Goal: Task Accomplishment & Management: Complete application form

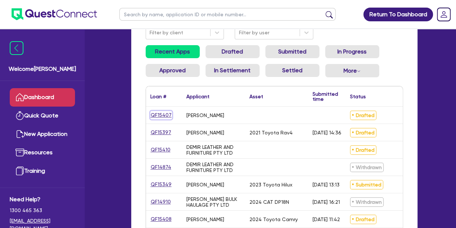
click at [165, 116] on link "QF15407" at bounding box center [161, 115] width 22 height 8
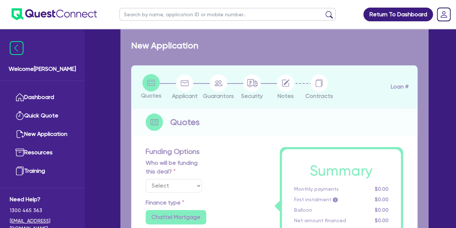
select select "Other"
radio input "false"
type input "65,000"
type input "4"
type input "2,626.18"
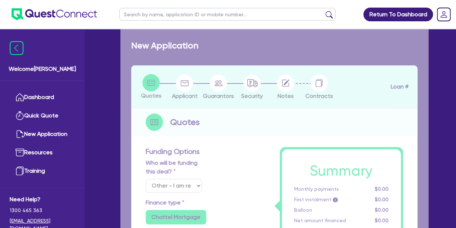
type input "17.95"
type input "900"
radio input "true"
radio input "false"
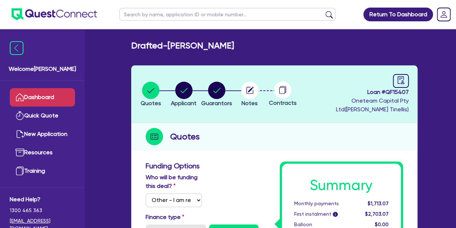
click at [50, 90] on link "Dashboard" at bounding box center [42, 97] width 65 height 18
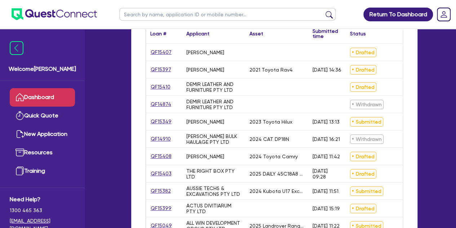
scroll to position [158, 0]
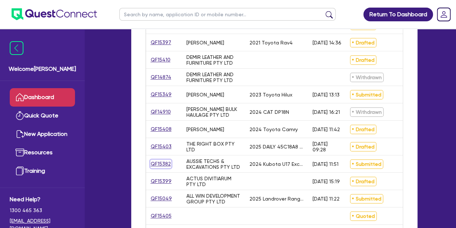
click at [159, 163] on link "QF15382" at bounding box center [160, 163] width 21 height 8
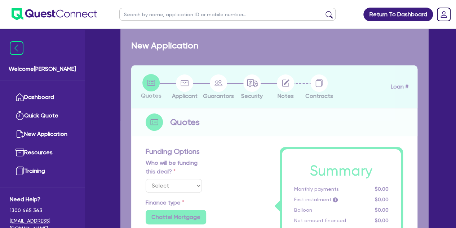
select select "Other"
select select "PRIMARY_ASSETS"
type input "2024"
radio input "false"
radio input "true"
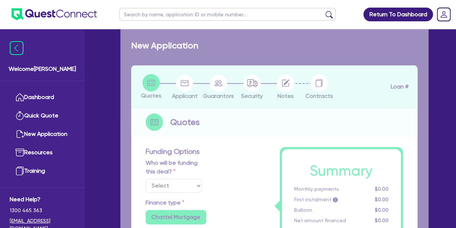
radio input "true"
type input "88,489.5"
type input "6"
type input "5,361.84"
type input "8.35"
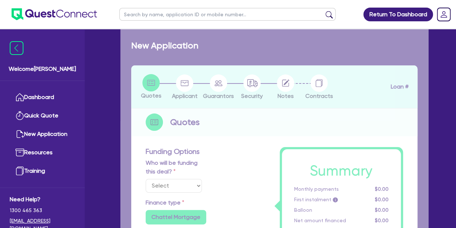
type input "795"
radio input "true"
radio input "false"
select select "YELLOW_GOODS_AND_EXCAVATORS"
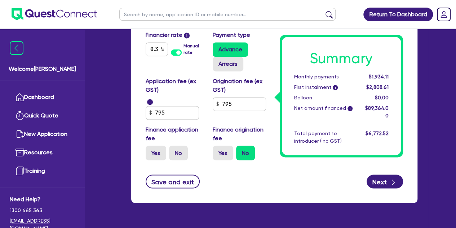
scroll to position [550, 0]
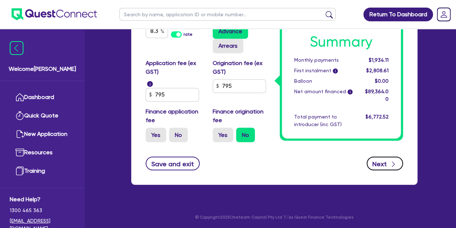
click at [393, 161] on icon "button" at bounding box center [393, 163] width 7 height 7
select select "COMPANY"
select select "BUILDING_CONSTRUCTION"
select select "TRADES_SERVICES_CONSUMERS"
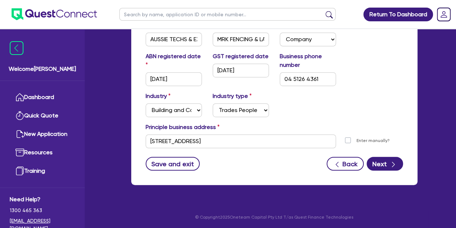
scroll to position [172, 0]
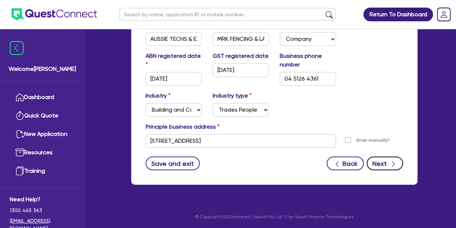
click at [378, 165] on button "Next" at bounding box center [385, 163] width 36 height 14
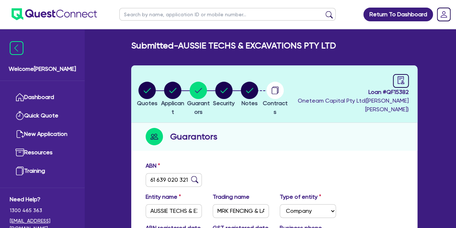
select select "MR"
select select "VIC"
select select "SINGLE"
select select "PROPERTY"
select select "CASH"
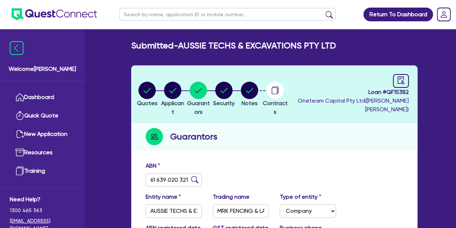
select select "TRAILER"
select select "TRUCK"
select select "VEHICLE"
select select "EQUIPMENT"
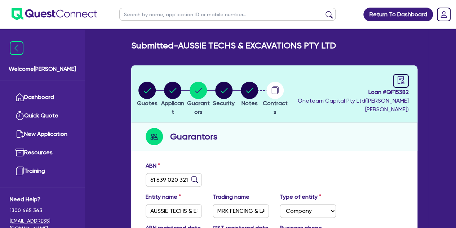
select select "MORTGAGE"
select select "VEHICLE_LOAN"
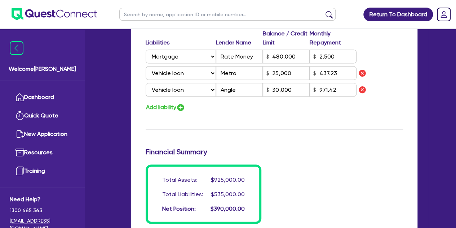
scroll to position [797, 0]
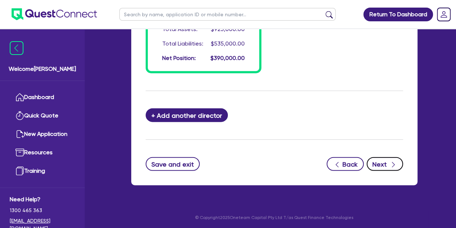
click at [378, 161] on button "Next" at bounding box center [385, 164] width 36 height 14
select select "PRIMARY_ASSETS"
select select "YELLOW_GOODS_AND_EXCAVATORS"
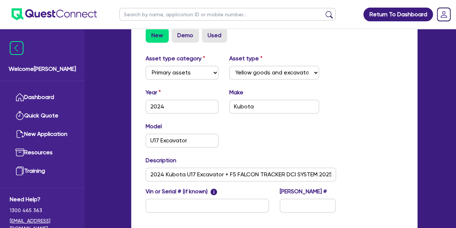
scroll to position [325, 0]
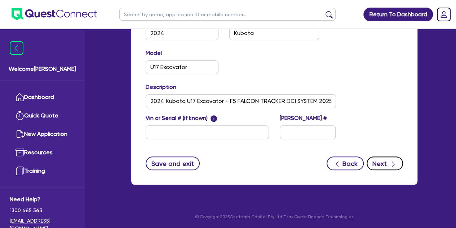
click at [382, 168] on button "Next" at bounding box center [385, 163] width 36 height 14
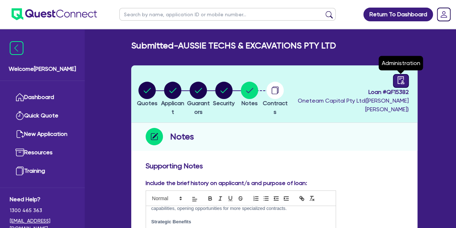
click at [399, 84] on div at bounding box center [401, 81] width 16 height 14
select select "SUBMITTED_AMENDED"
select select "Dynamoney"
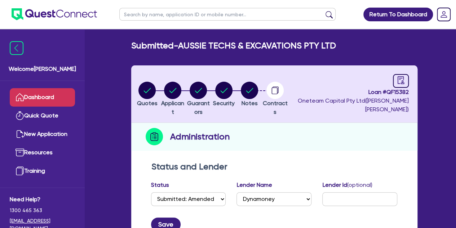
click at [25, 100] on link "Dashboard" at bounding box center [42, 97] width 65 height 18
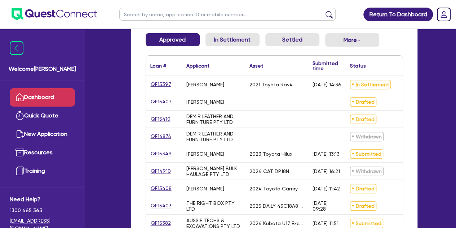
scroll to position [100, 0]
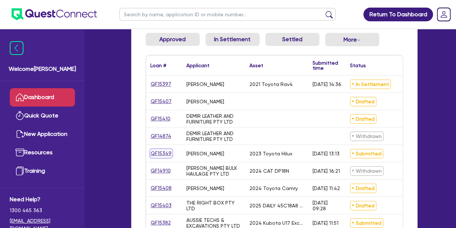
click at [164, 157] on link "QF15349" at bounding box center [161, 153] width 22 height 8
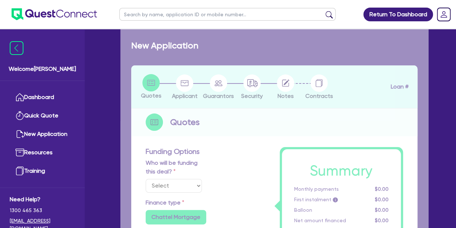
select select "Other"
select select "CARS_AND_LIGHT_TRUCKS"
type input "2023"
type input "30,000"
type input "3,000"
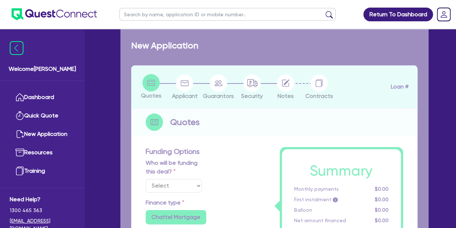
type input "5"
type input "1,452.25"
type input "8.9"
type input "495.45"
type input "1,363.64"
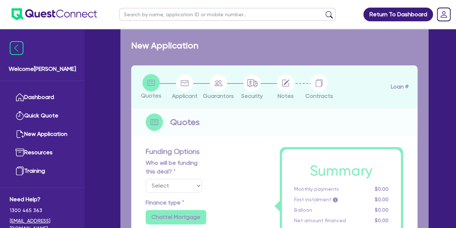
radio input "true"
select select "PASSENGER_VEHICLES"
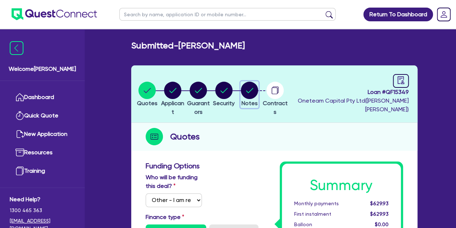
click at [258, 92] on circle "button" at bounding box center [249, 89] width 17 height 17
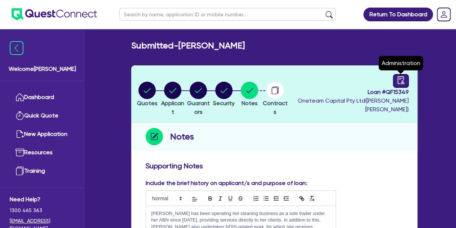
click at [399, 79] on icon "audit" at bounding box center [400, 80] width 6 height 8
select select "SUBMITTED_AMENDED"
select select "Liberty"
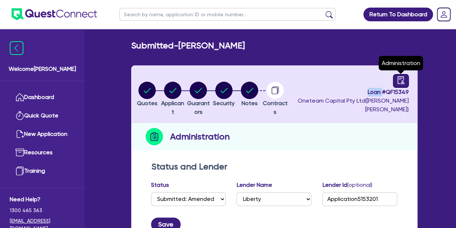
click at [399, 79] on icon "audit" at bounding box center [400, 80] width 6 height 8
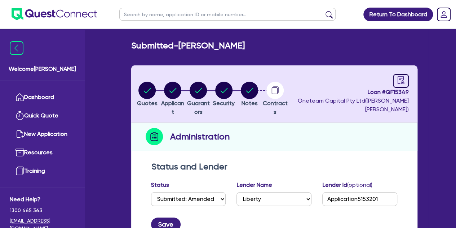
click at [150, 19] on input "text" at bounding box center [227, 14] width 216 height 13
type input "mcfar"
click button "submit" at bounding box center [329, 16] width 12 height 10
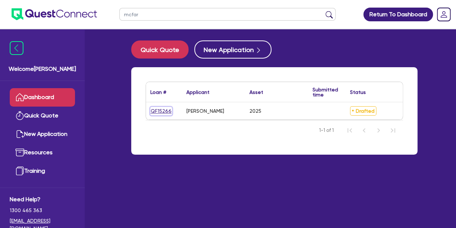
click at [155, 110] on link "QF15266" at bounding box center [161, 111] width 22 height 8
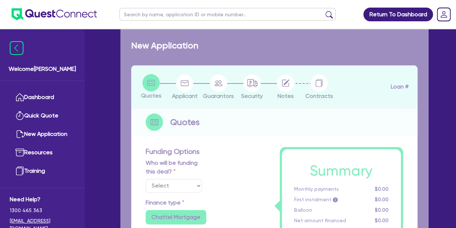
select select "Other"
select select "TERTIARY_ASSETS"
type input "2025"
radio input "true"
type input "50,000"
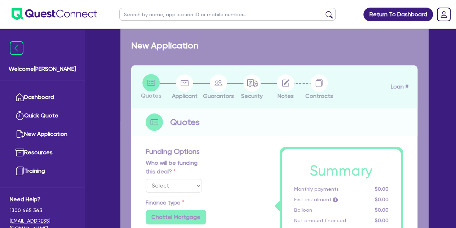
type input "6"
type input "3,092.07"
type input "10.94"
type input "495"
type input "900"
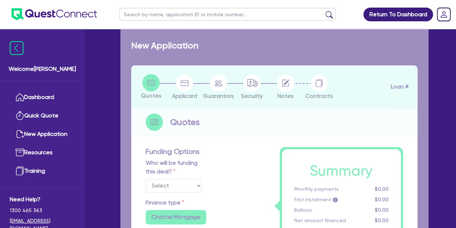
radio input "true"
select select "IT_EQUIPMENT"
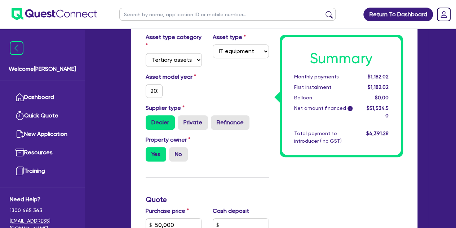
scroll to position [212, 0]
click at [152, 88] on input "2025" at bounding box center [154, 91] width 17 height 14
type input "50,000"
type input "3,092.07"
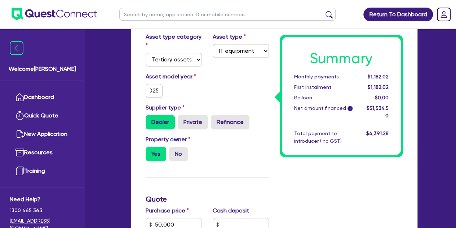
scroll to position [0, 0]
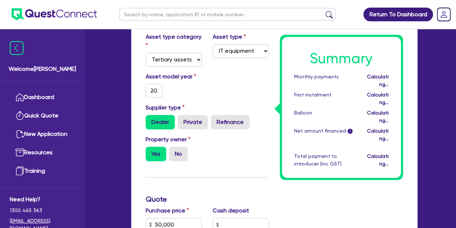
click at [123, 111] on div "Drafted - MCFARLAND, DEREK HAROLD Quotes Applicant Guarantors Security Notes Co…" at bounding box center [274, 180] width 308 height 702
type input "50,000"
type input "3,092.07"
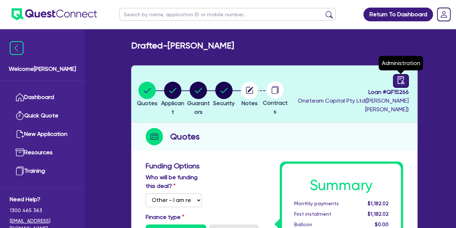
click at [396, 82] on div at bounding box center [401, 81] width 16 height 14
select select "DRAFTED_NEW"
select select "Other"
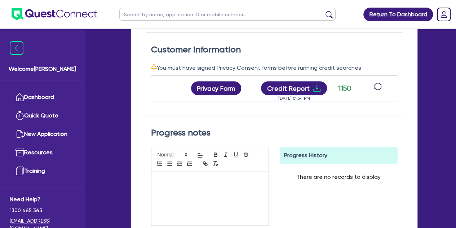
scroll to position [0, 77]
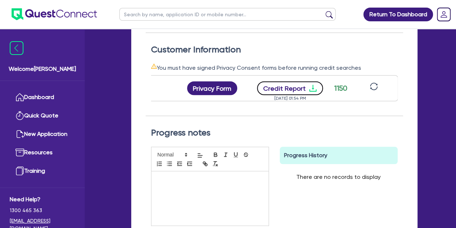
click at [297, 86] on button "Credit Report" at bounding box center [290, 88] width 66 height 14
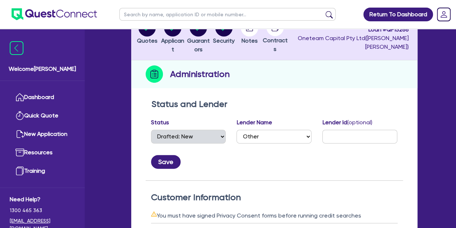
scroll to position [0, 0]
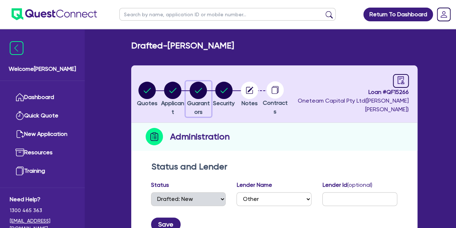
click at [206, 97] on circle "button" at bounding box center [198, 89] width 17 height 17
select select "MR"
select select "NSW"
select select "MARRIED"
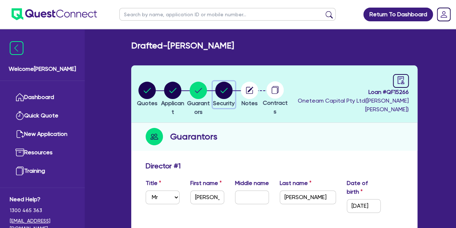
click at [233, 89] on circle "button" at bounding box center [223, 89] width 17 height 17
select select "TERTIARY_ASSETS"
select select "IT_EQUIPMENT"
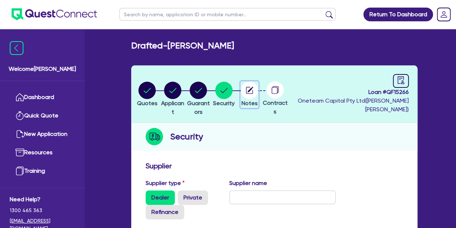
click at [258, 101] on span "Notes" at bounding box center [250, 103] width 16 height 7
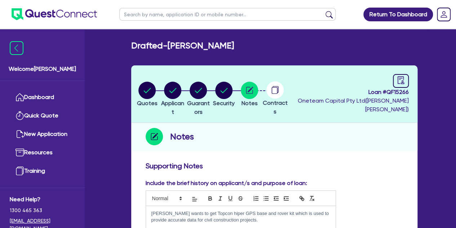
click at [284, 85] on circle at bounding box center [274, 89] width 17 height 17
click at [402, 79] on icon "audit" at bounding box center [401, 80] width 8 height 8
select select "DRAFTED_NEW"
select select "Other"
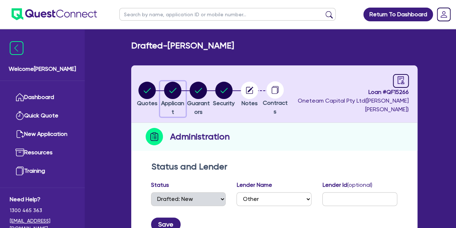
click at [179, 93] on circle "button" at bounding box center [172, 89] width 17 height 17
select select "SOLE_TRADER"
select select "AGRICULTURE"
select select "FARMERS"
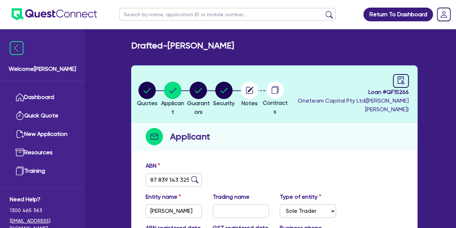
click at [392, 80] on div "Loan # QF15266 Oneteam Capital Pty Ltd ( Luke Clark )" at bounding box center [349, 94] width 119 height 40
click at [394, 80] on div at bounding box center [401, 81] width 16 height 14
select select "DRAFTED_NEW"
select select "Other"
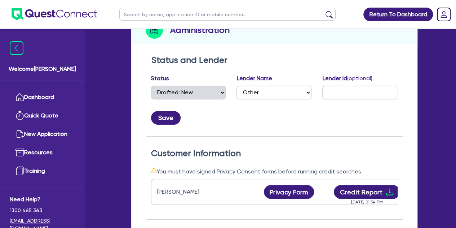
scroll to position [35, 0]
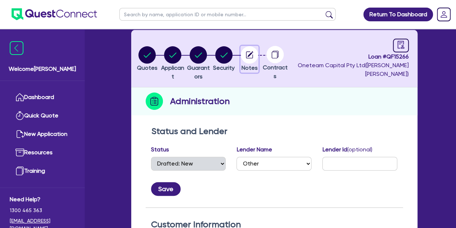
click at [258, 51] on circle "button" at bounding box center [249, 54] width 17 height 17
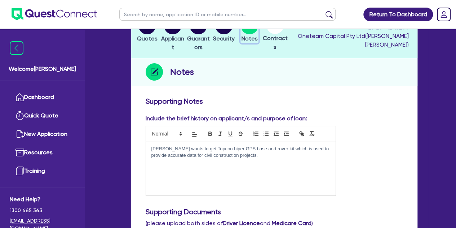
scroll to position [65, 0]
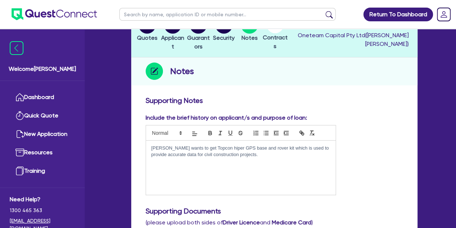
click at [244, 153] on p "Derek wants to get Topcon hiper GPS base and rover kit which is used to provide…" at bounding box center [240, 151] width 179 height 13
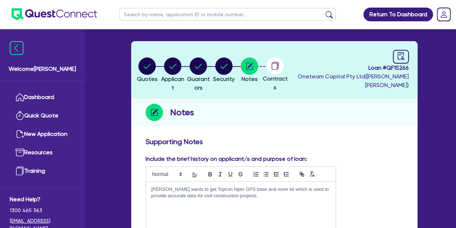
scroll to position [26, 0]
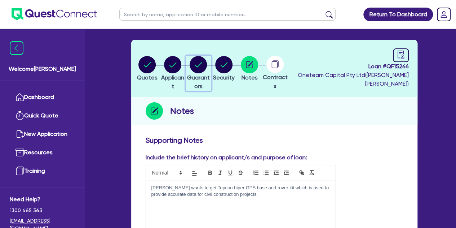
click at [207, 65] on circle "button" at bounding box center [198, 64] width 17 height 17
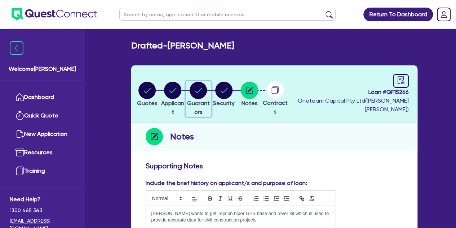
select select "MR"
select select "NSW"
select select "MARRIED"
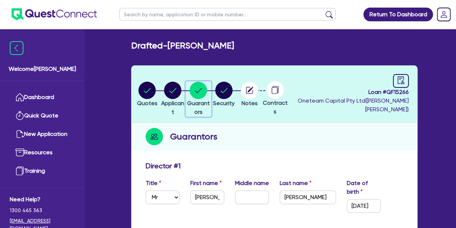
scroll to position [49, 0]
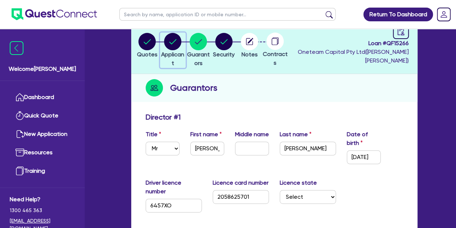
click at [181, 44] on circle "button" at bounding box center [172, 41] width 17 height 17
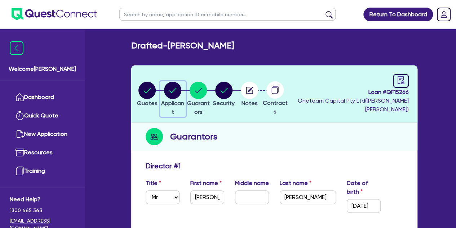
select select "SOLE_TRADER"
select select "AGRICULTURE"
select select "FARMERS"
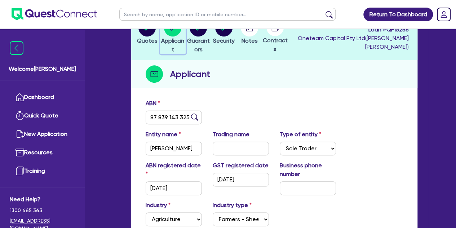
scroll to position [51, 0]
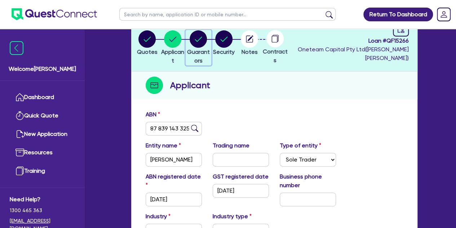
click at [207, 45] on circle "button" at bounding box center [198, 38] width 17 height 17
select select "MR"
select select "NSW"
select select "MARRIED"
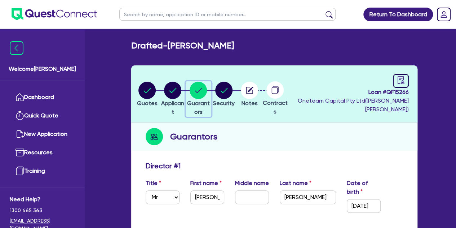
scroll to position [28, 0]
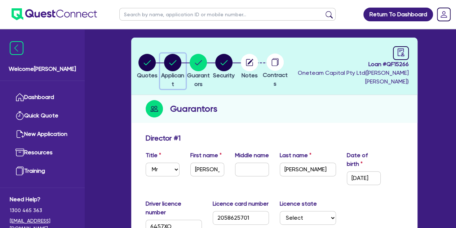
click at [174, 56] on circle "button" at bounding box center [172, 62] width 17 height 17
select select "SOLE_TRADER"
select select "AGRICULTURE"
select select "FARMERS"
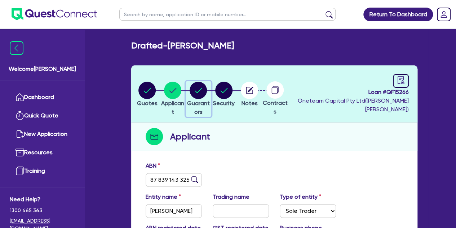
click at [207, 95] on circle "button" at bounding box center [198, 89] width 17 height 17
select select "MR"
select select "NSW"
select select "MARRIED"
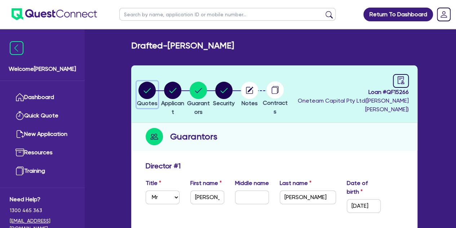
click at [142, 90] on circle "button" at bounding box center [146, 89] width 17 height 17
select select "Other"
select select "TERTIARY_ASSETS"
select select "IT_EQUIPMENT"
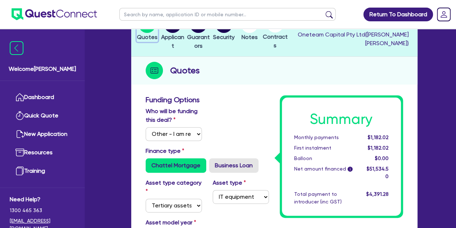
scroll to position [38, 0]
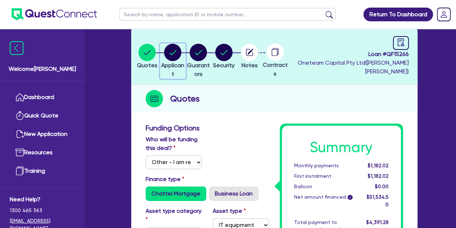
click at [181, 56] on circle "button" at bounding box center [172, 52] width 17 height 17
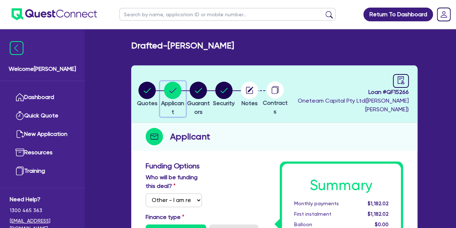
select select "SOLE_TRADER"
select select "AGRICULTURE"
select select "FARMERS"
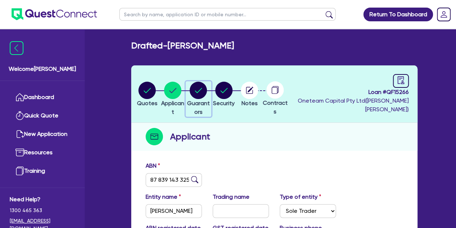
click at [204, 91] on circle "button" at bounding box center [198, 89] width 17 height 17
select select "MR"
select select "NSW"
select select "MARRIED"
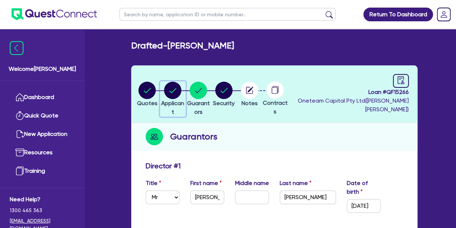
click at [179, 86] on circle "button" at bounding box center [172, 89] width 17 height 17
select select "SOLE_TRADER"
select select "AGRICULTURE"
select select "FARMERS"
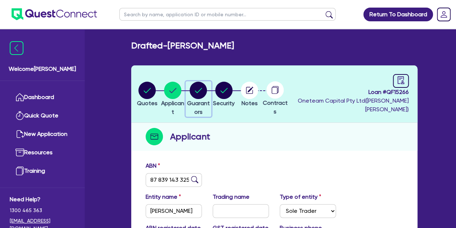
click at [203, 89] on circle "button" at bounding box center [198, 89] width 17 height 17
select select "MR"
select select "NSW"
select select "MARRIED"
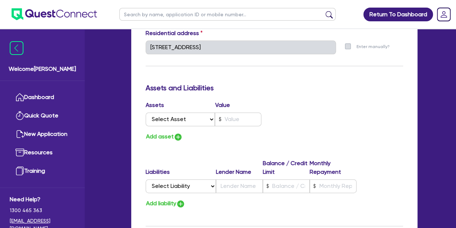
scroll to position [419, 0]
click at [187, 114] on select "Select Asset Cash Property Investment property Vehicle Truck Trailer Equipment …" at bounding box center [181, 119] width 70 height 14
click at [203, 85] on h3 "Assets and Liabilities" at bounding box center [274, 87] width 257 height 9
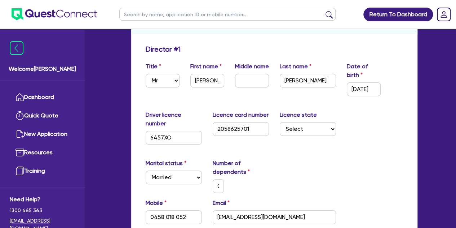
scroll to position [45, 0]
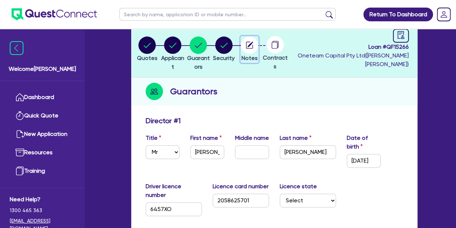
click at [258, 40] on circle "button" at bounding box center [249, 44] width 17 height 17
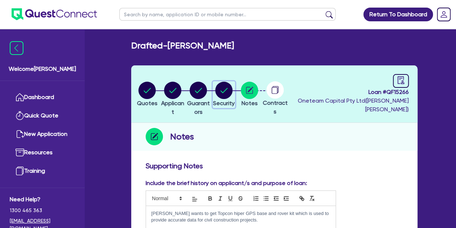
click at [233, 89] on circle "button" at bounding box center [223, 89] width 17 height 17
select select "TERTIARY_ASSETS"
select select "IT_EQUIPMENT"
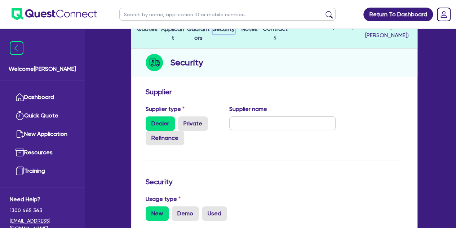
scroll to position [30, 0]
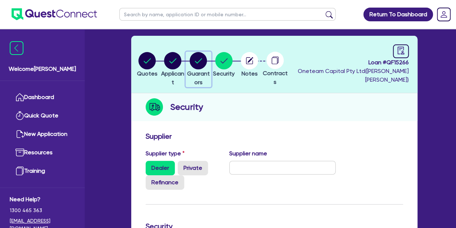
click at [206, 56] on circle "button" at bounding box center [198, 60] width 17 height 17
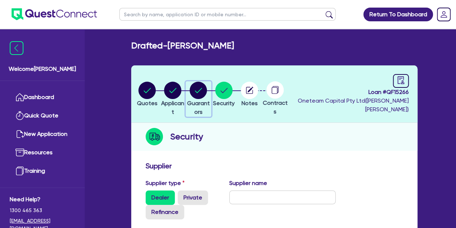
select select "MR"
select select "NSW"
select select "MARRIED"
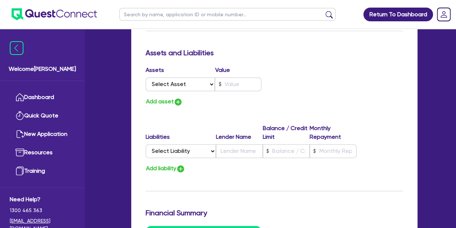
scroll to position [458, 0]
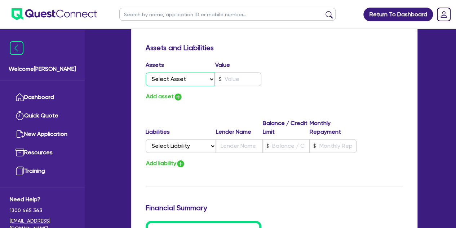
click at [180, 80] on select "Select Asset Cash Property Investment property Vehicle Truck Trailer Equipment …" at bounding box center [181, 79] width 70 height 14
select select "PROPERTY"
click at [146, 72] on select "Select Asset Cash Property Investment property Vehicle Truck Trailer Equipment …" at bounding box center [181, 79] width 70 height 14
type input "0"
type input "0458 018 052"
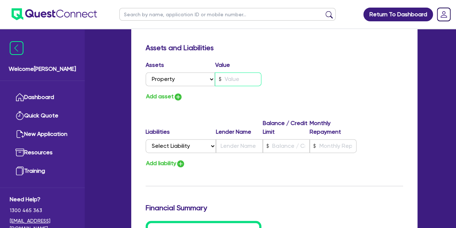
click at [228, 84] on input "text" at bounding box center [238, 79] width 47 height 14
click at [231, 100] on div "Add asset" at bounding box center [207, 97] width 134 height 10
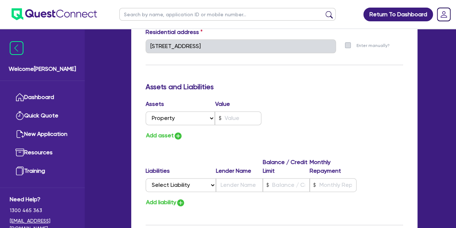
scroll to position [420, 0]
click at [227, 121] on input "text" at bounding box center [238, 118] width 47 height 14
click at [296, 115] on div "Assets Value Select Asset Cash Property Investment property Vehicle Truck Trail…" at bounding box center [274, 119] width 268 height 41
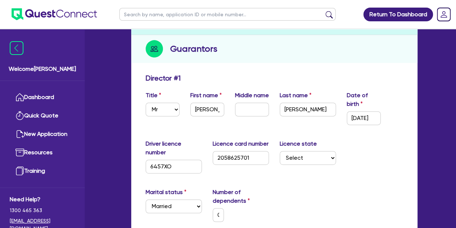
scroll to position [0, 0]
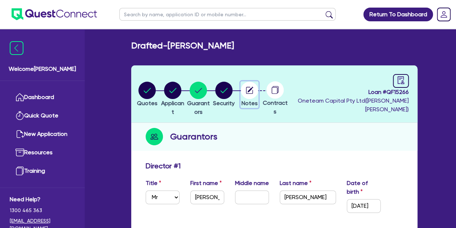
click at [258, 83] on circle "button" at bounding box center [249, 89] width 17 height 17
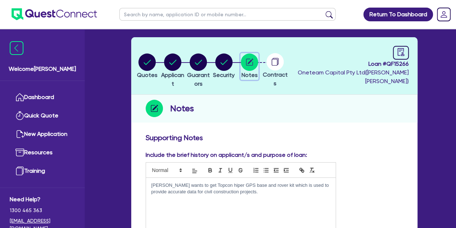
scroll to position [28, 0]
click at [164, 183] on p "Derek wants to get Topcon hiper GPS base and rover kit which is used to provide…" at bounding box center [240, 188] width 179 height 13
click at [165, 186] on p "Derek wants to get Topcon hiper GPS base and rover kit which is used to provide…" at bounding box center [240, 188] width 179 height 13
click at [269, 195] on div "Derek is seeking to fiwants to get Topcon hiper GPS base and rover kit which is…" at bounding box center [241, 205] width 190 height 54
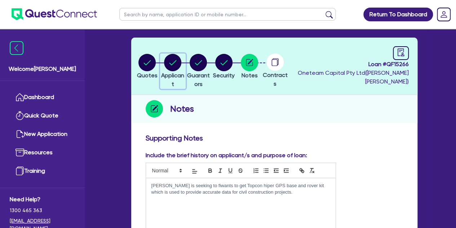
click at [173, 61] on circle "button" at bounding box center [172, 62] width 17 height 17
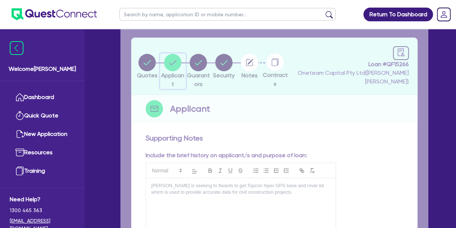
select select "SOLE_TRADER"
select select "AGRICULTURE"
select select "FARMERS"
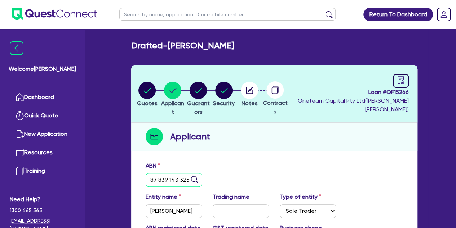
drag, startPoint x: 187, startPoint y: 184, endPoint x: 123, endPoint y: 177, distance: 65.3
click at [123, 177] on div "Drafted - MCFARLAND, DEREK HAROLD Quotes Applicant Guarantors Security Notes Co…" at bounding box center [274, 202] width 308 height 324
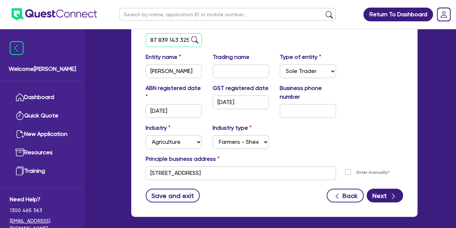
scroll to position [143, 0]
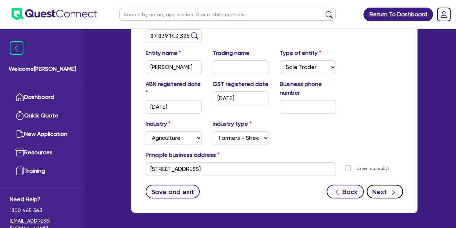
click at [386, 194] on button "Next" at bounding box center [385, 191] width 36 height 14
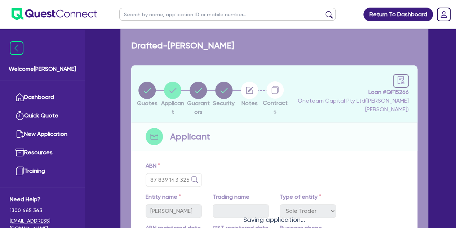
select select "MR"
select select "NSW"
select select "MARRIED"
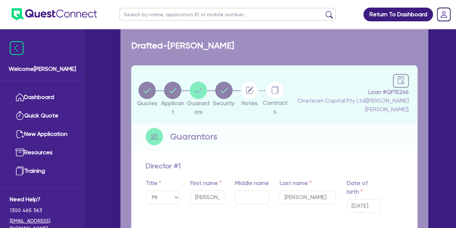
type input "0"
type input "0458 018 052"
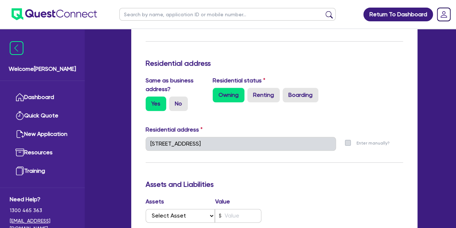
scroll to position [385, 0]
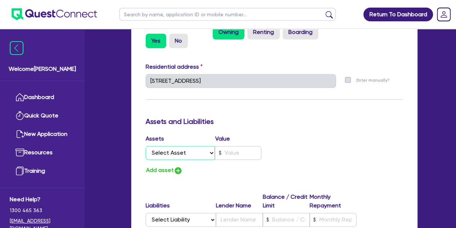
click at [176, 158] on select "Select Asset Cash Property Investment property Vehicle Truck Trailer Equipment …" at bounding box center [181, 153] width 70 height 14
select select "PROPERTY"
click at [146, 146] on select "Select Asset Cash Property Investment property Vehicle Truck Trailer Equipment …" at bounding box center [181, 153] width 70 height 14
type input "0"
type input "0458 018 052"
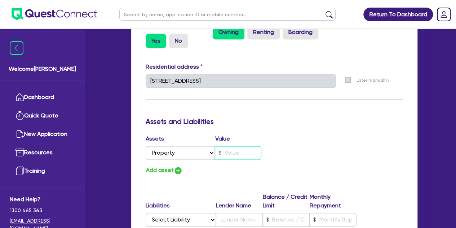
click at [226, 153] on input "text" at bounding box center [238, 153] width 47 height 14
type input "0"
type input "0458 018 052"
type input "1"
type input "0"
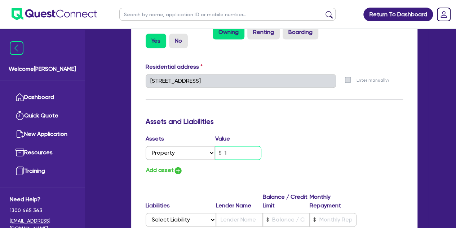
type input "0458 018 052"
type input "12"
type input "0"
type input "0458 018 052"
type input "120"
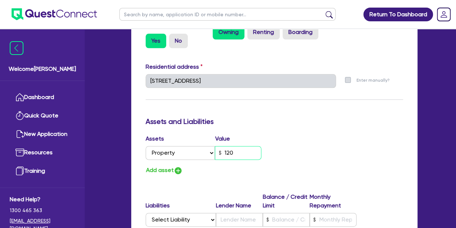
type input "0"
type input "0458 018 052"
type input "1,200"
type input "0"
type input "0458 018 052"
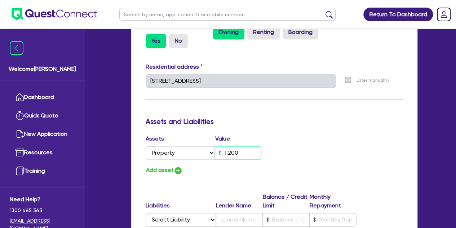
type input "12,000"
type input "0"
type input "0458 018 052"
type input "120,000"
type input "0"
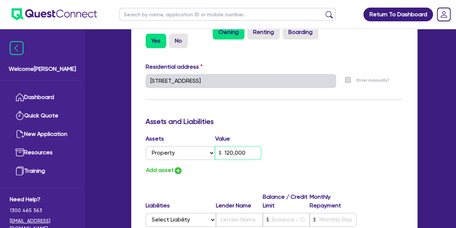
type input "0458 018 052"
type input "1,200,000"
click at [170, 170] on button "Add asset" at bounding box center [164, 170] width 37 height 10
type input "0"
type input "0458 018 052"
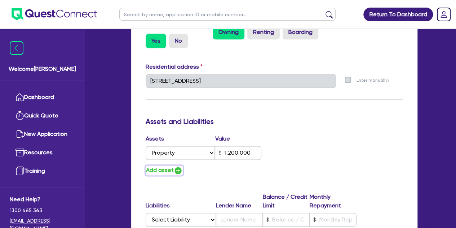
type input "1,200,000"
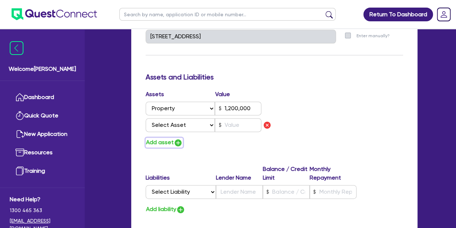
scroll to position [429, 0]
click at [189, 126] on select "Select Asset Cash Property Investment property Vehicle Truck Trailer Equipment …" at bounding box center [181, 125] width 70 height 14
select select "CASH"
click at [146, 118] on select "Select Asset Cash Property Investment property Vehicle Truck Trailer Equipment …" at bounding box center [181, 125] width 70 height 14
type input "0"
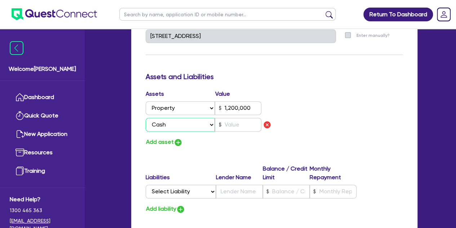
type input "0458 018 052"
type input "1,200,000"
click at [241, 119] on input "text" at bounding box center [238, 125] width 47 height 14
type input "0"
type input "0458 018 052"
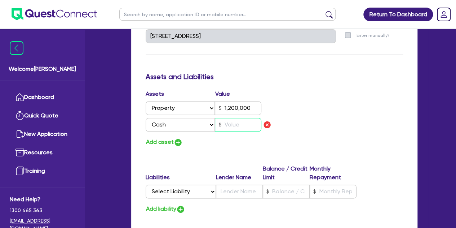
type input "1,200,000"
type input "5"
type input "0"
type input "0458 018 052"
type input "1,200,000"
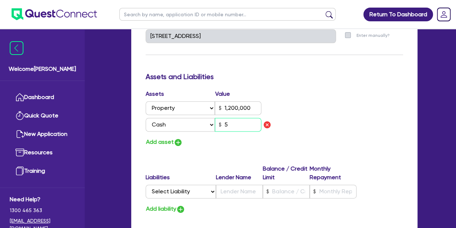
type input "50"
type input "0"
type input "0458 018 052"
type input "1,200,000"
type input "500"
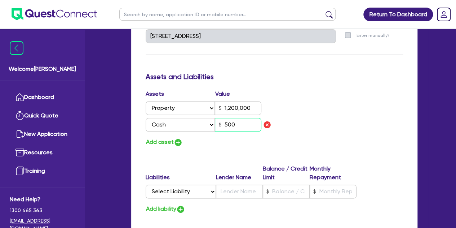
type input "0"
type input "0458 018 052"
type input "1,200,000"
type input "5,000"
type input "0"
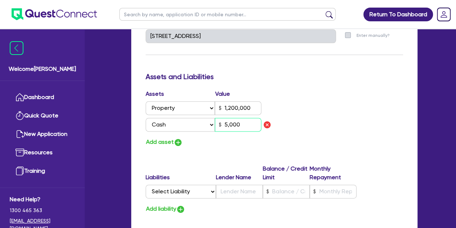
type input "0458 018 052"
type input "1,200,000"
type input "50,000"
click at [221, 146] on div "Update residential status for Director #1 Boarding is only acceptable when the …" at bounding box center [274, 28] width 257 height 593
click at [180, 142] on img "button" at bounding box center [178, 142] width 9 height 9
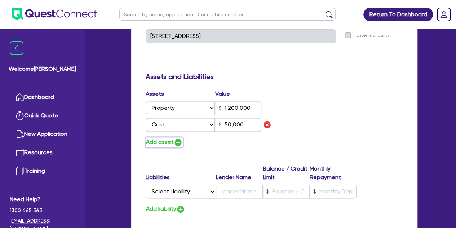
type input "0"
type input "0458 018 052"
type input "1,200,000"
type input "50,000"
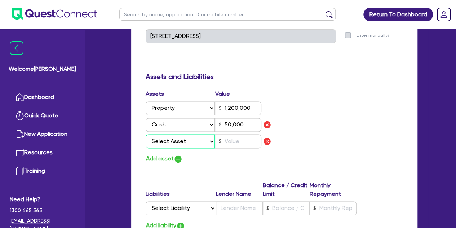
click at [186, 142] on select "Select Asset Cash Property Investment property Vehicle Truck Trailer Equipment …" at bounding box center [181, 141] width 70 height 14
select select "VEHICLE"
click at [146, 134] on select "Select Asset Cash Property Investment property Vehicle Truck Trailer Equipment …" at bounding box center [181, 141] width 70 height 14
type input "0"
type input "0458 018 052"
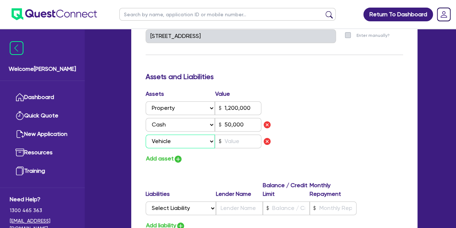
type input "1,200,000"
type input "50,000"
click at [229, 140] on input "text" at bounding box center [238, 141] width 47 height 14
type input "0"
type input "0458 018 052"
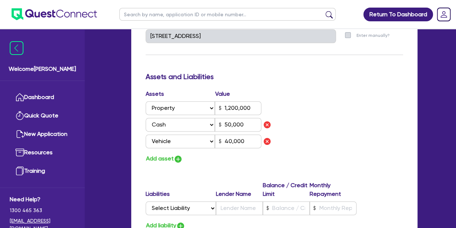
click at [212, 170] on div "Update residential status for Director #1 Boarding is only acceptable when the …" at bounding box center [274, 37] width 257 height 610
click at [177, 162] on img "button" at bounding box center [178, 158] width 9 height 9
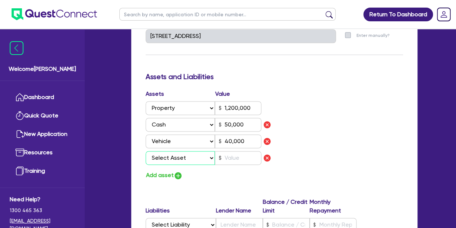
click at [173, 159] on select "Select Asset Cash Property Investment property Vehicle Truck Trailer Equipment …" at bounding box center [181, 158] width 70 height 14
click at [146, 151] on select "Select Asset Cash Property Investment property Vehicle Truck Trailer Equipment …" at bounding box center [181, 158] width 70 height 14
click at [229, 153] on input "text" at bounding box center [238, 158] width 47 height 14
click at [229, 173] on div "Add asset" at bounding box center [207, 175] width 134 height 10
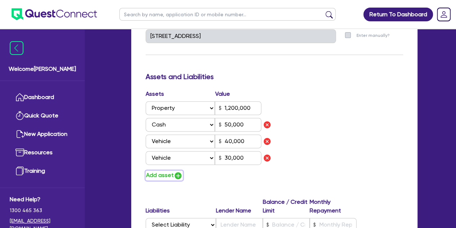
click at [179, 176] on img "button" at bounding box center [178, 175] width 9 height 9
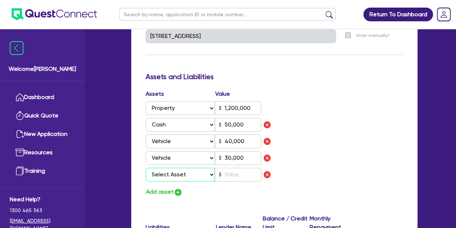
click at [179, 176] on select "Select Asset Cash Property Investment property Vehicle Truck Trailer Equipment …" at bounding box center [181, 174] width 70 height 14
click at [146, 167] on select "Select Asset Cash Property Investment property Vehicle Truck Trailer Equipment …" at bounding box center [181, 174] width 70 height 14
click at [231, 173] on input "text" at bounding box center [238, 174] width 47 height 14
click at [226, 191] on div "Add asset" at bounding box center [207, 192] width 134 height 10
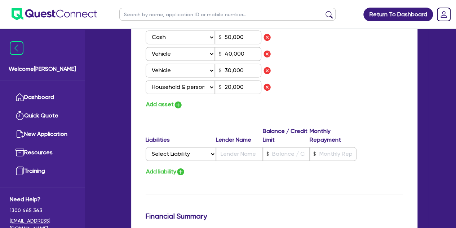
scroll to position [517, 0]
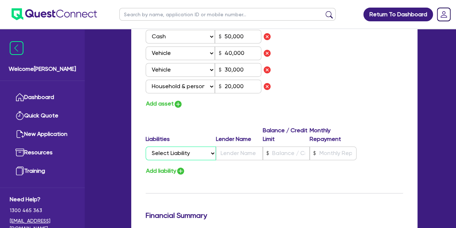
click at [200, 151] on select "Select Liability Credit card Mortgage Investment property loan Vehicle loan Tru…" at bounding box center [181, 153] width 70 height 14
click at [146, 146] on select "Select Liability Credit card Mortgage Investment property loan Vehicle loan Tru…" at bounding box center [181, 153] width 70 height 14
click at [224, 151] on input "text" at bounding box center [239, 153] width 47 height 14
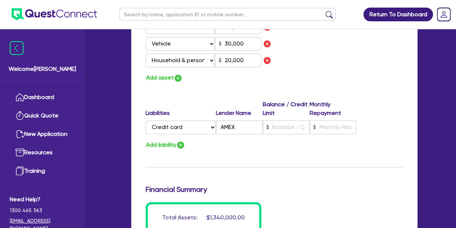
scroll to position [543, 0]
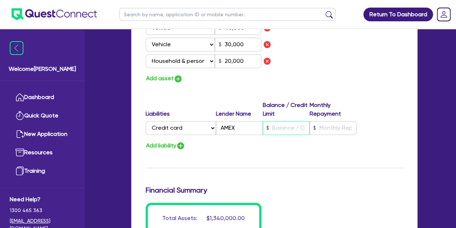
click at [276, 128] on input "text" at bounding box center [286, 128] width 47 height 14
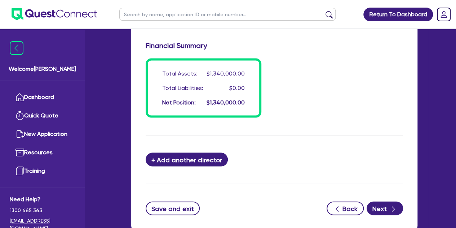
scroll to position [731, 0]
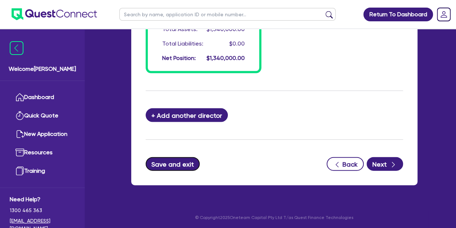
click at [174, 162] on button "Save and exit" at bounding box center [173, 164] width 54 height 14
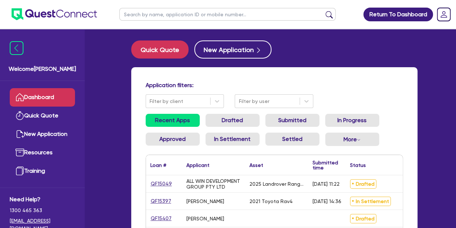
click at [165, 19] on input "text" at bounding box center [227, 14] width 216 height 13
click at [323, 11] on button "submit" at bounding box center [329, 16] width 12 height 10
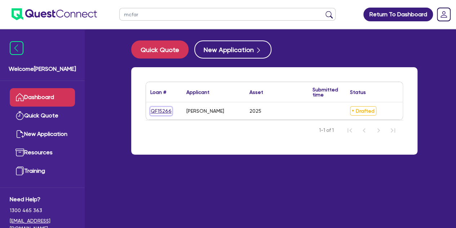
click at [163, 108] on link "QF15266" at bounding box center [161, 111] width 22 height 8
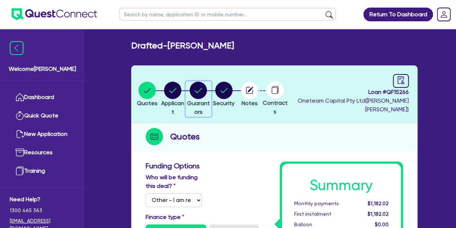
click at [207, 89] on circle "button" at bounding box center [198, 89] width 17 height 17
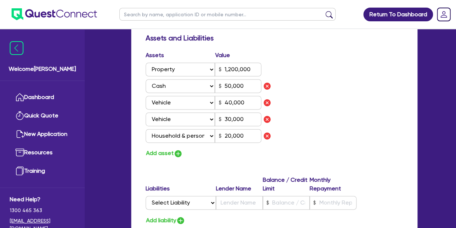
scroll to position [468, 0]
click at [243, 102] on input "40,000" at bounding box center [238, 102] width 47 height 14
click at [243, 112] on input "30,000" at bounding box center [238, 119] width 47 height 14
click at [165, 154] on button "Add asset" at bounding box center [164, 153] width 37 height 10
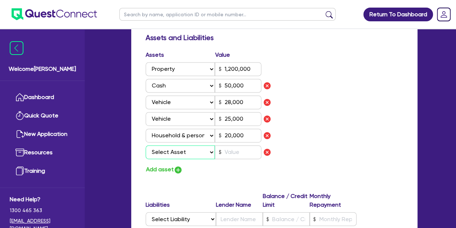
click at [169, 153] on select "Select Asset Cash Property Investment property Vehicle Truck Trailer Equipment …" at bounding box center [181, 152] width 70 height 14
click at [146, 145] on select "Select Asset Cash Property Investment property Vehicle Truck Trailer Equipment …" at bounding box center [181, 152] width 70 height 14
click at [235, 154] on input "text" at bounding box center [238, 152] width 47 height 14
click at [311, 136] on div "Assets Value Select Asset Cash Property Investment property Vehicle Truck Trail…" at bounding box center [274, 112] width 268 height 124
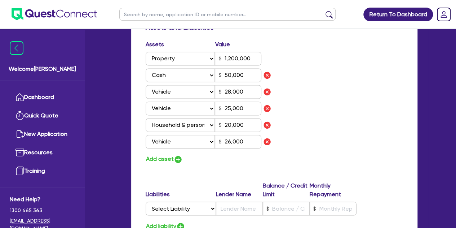
click at [300, 155] on div "Assets Value Select Asset Cash Property Investment property Vehicle Truck Trail…" at bounding box center [274, 102] width 268 height 124
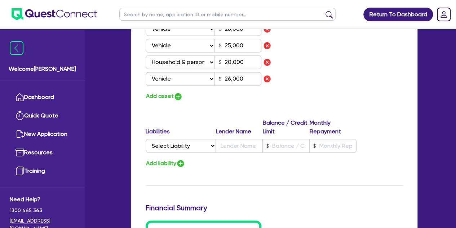
scroll to position [544, 0]
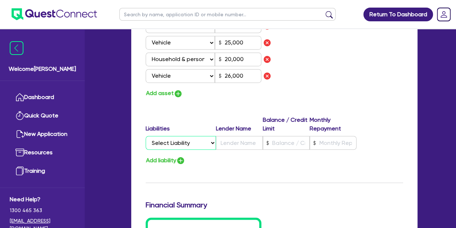
click at [176, 143] on select "Select Liability Credit card Mortgage Investment property loan Vehicle loan Tru…" at bounding box center [181, 143] width 70 height 14
click at [146, 136] on select "Select Liability Credit card Mortgage Investment property loan Vehicle loan Tru…" at bounding box center [181, 143] width 70 height 14
click at [225, 142] on input "text" at bounding box center [239, 143] width 47 height 14
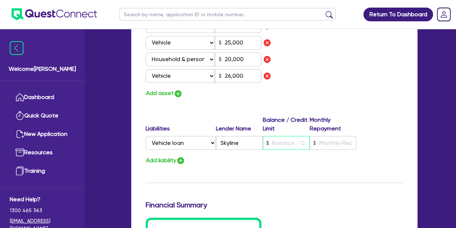
click at [277, 138] on input "text" at bounding box center [286, 143] width 47 height 14
click at [331, 145] on input "text" at bounding box center [333, 143] width 47 height 14
click at [298, 162] on div "Add liability" at bounding box center [274, 160] width 268 height 10
click at [172, 163] on button "Add liability" at bounding box center [166, 160] width 40 height 10
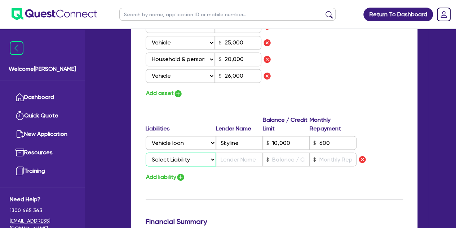
click at [183, 156] on select "Select Liability Credit card Mortgage Investment property loan Vehicle loan Tru…" at bounding box center [181, 159] width 70 height 14
click at [146, 152] on select "Select Liability Credit card Mortgage Investment property loan Vehicle loan Tru…" at bounding box center [181, 159] width 70 height 14
click at [232, 159] on input "text" at bounding box center [239, 159] width 47 height 14
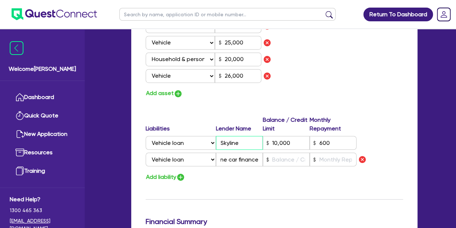
click at [244, 147] on input "Skyline" at bounding box center [239, 143] width 47 height 14
click at [279, 157] on input "text" at bounding box center [286, 159] width 47 height 14
click at [333, 161] on input "text" at bounding box center [333, 159] width 47 height 14
click at [253, 178] on div "Add liability" at bounding box center [274, 177] width 268 height 10
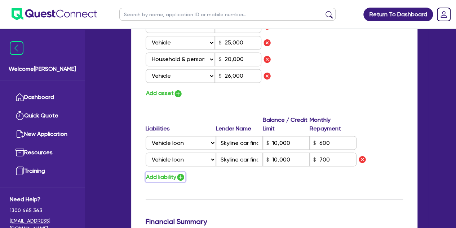
click at [163, 178] on button "Add liability" at bounding box center [166, 177] width 40 height 10
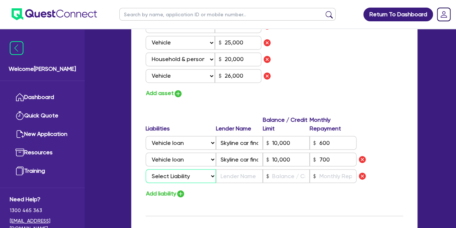
click at [172, 174] on select "Select Liability Credit card Mortgage Investment property loan Vehicle loan Tru…" at bounding box center [181, 176] width 70 height 14
click at [146, 169] on select "Select Liability Credit card Mortgage Investment property loan Vehicle loan Tru…" at bounding box center [181, 176] width 70 height 14
click at [169, 177] on select "Select Liability Credit card Mortgage Investment property loan Vehicle loan Tru…" at bounding box center [181, 176] width 70 height 14
click at [146, 169] on select "Select Liability Credit card Mortgage Investment property loan Vehicle loan Tru…" at bounding box center [181, 176] width 70 height 14
click at [234, 176] on input "text" at bounding box center [239, 176] width 47 height 14
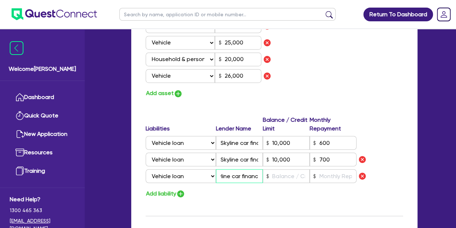
scroll to position [0, 12]
click at [295, 177] on input "text" at bounding box center [286, 176] width 47 height 14
click at [330, 176] on input "text" at bounding box center [333, 176] width 47 height 14
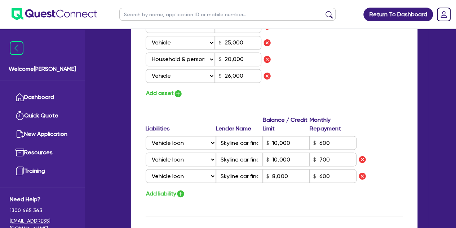
click at [316, 191] on div "Add liability" at bounding box center [274, 193] width 268 height 10
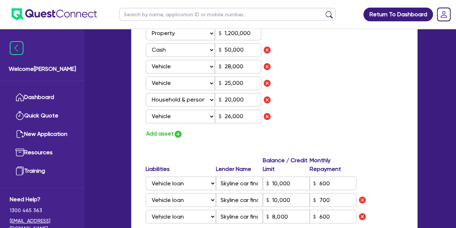
scroll to position [503, 0]
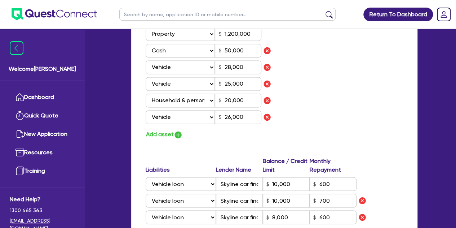
click at [182, 128] on div "Assets Value Select Asset Cash Property Investment property Vehicle Truck Trail…" at bounding box center [207, 78] width 134 height 124
click at [172, 132] on button "Add asset" at bounding box center [164, 134] width 37 height 10
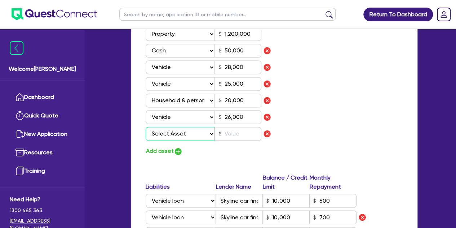
click at [176, 136] on select "Select Asset Cash Property Investment property Vehicle Truck Trailer Equipment …" at bounding box center [181, 134] width 70 height 14
click at [146, 127] on select "Select Asset Cash Property Investment property Vehicle Truck Trailer Equipment …" at bounding box center [181, 134] width 70 height 14
click at [234, 132] on input "text" at bounding box center [238, 134] width 47 height 14
click at [225, 162] on div "Update residential status for Director #1 Boarding is only acceptable when the …" at bounding box center [274, 12] width 257 height 709
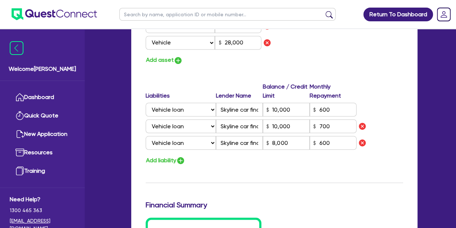
scroll to position [597, 0]
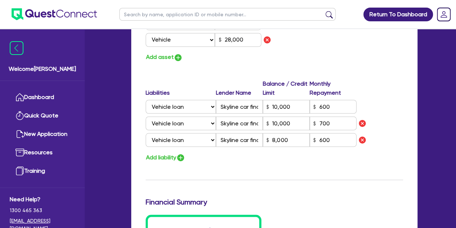
click at [177, 150] on div "Liabilities Lender Name Balance / Credit Limit Monthly Repayment Select Liabili…" at bounding box center [274, 120] width 268 height 83
click at [177, 152] on button "Add liability" at bounding box center [166, 157] width 40 height 10
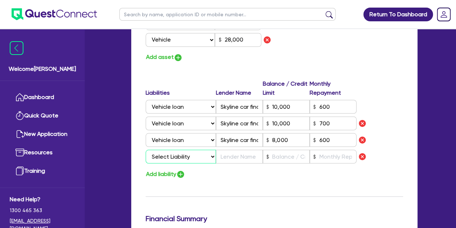
click at [177, 155] on select "Select Liability Credit card Mortgage Investment property loan Vehicle loan Tru…" at bounding box center [181, 156] width 70 height 14
click at [146, 149] on select "Select Liability Credit card Mortgage Investment property loan Vehicle loan Tru…" at bounding box center [181, 156] width 70 height 14
click at [225, 158] on input "text" at bounding box center [239, 156] width 47 height 14
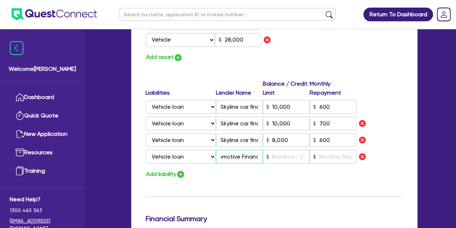
scroll to position [0, 15]
click at [301, 154] on input "text" at bounding box center [286, 156] width 47 height 14
click at [248, 44] on input "28,000" at bounding box center [238, 40] width 47 height 14
click at [245, 54] on div "Add asset" at bounding box center [207, 57] width 134 height 10
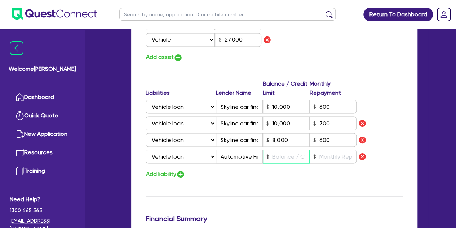
click at [280, 155] on input "text" at bounding box center [286, 156] width 47 height 14
click at [328, 157] on input "text" at bounding box center [333, 156] width 47 height 14
click at [307, 170] on div "Add liability" at bounding box center [274, 174] width 268 height 10
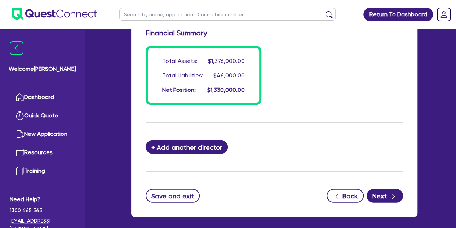
scroll to position [814, 0]
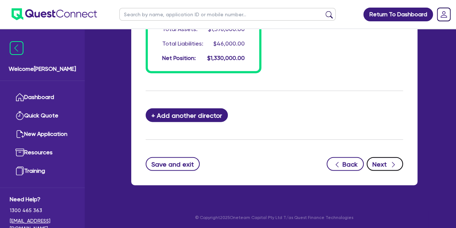
click at [381, 160] on button "Next" at bounding box center [385, 164] width 36 height 14
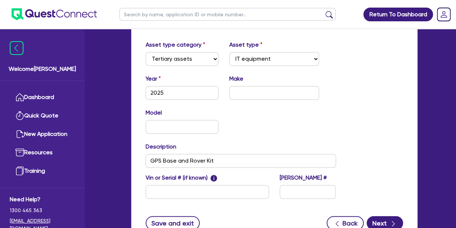
scroll to position [262, 0]
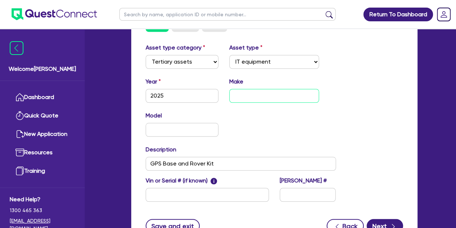
click at [243, 95] on input "text" at bounding box center [274, 96] width 90 height 14
click at [242, 125] on div "Model KM" at bounding box center [240, 126] width 201 height 31
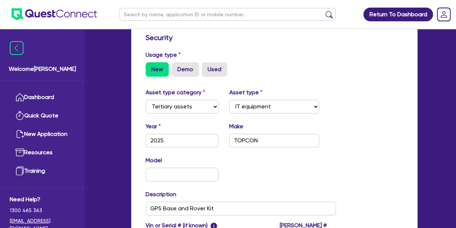
scroll to position [325, 0]
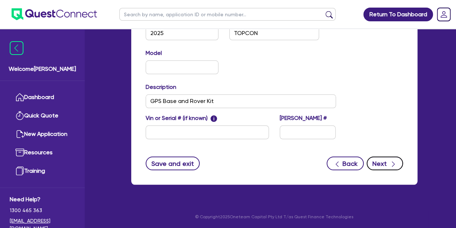
click at [386, 165] on button "Next" at bounding box center [385, 163] width 36 height 14
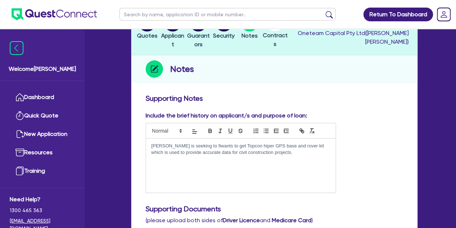
scroll to position [69, 0]
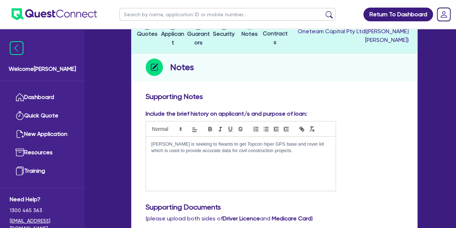
click at [274, 153] on div "Derek is seeking to fiwants to get Topcon hiper GPS base and rover kit which is…" at bounding box center [241, 163] width 190 height 54
click at [187, 142] on p "Derek is seeking to fiwants to get Topcon hiper GPS base and rover kit which is…" at bounding box center [240, 147] width 179 height 13
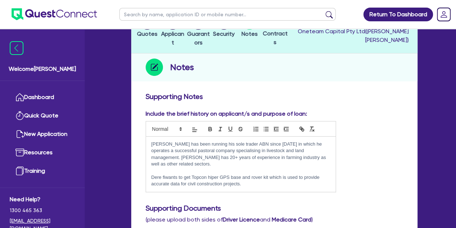
click at [179, 174] on p "Dere fiwants to get Topcon hiper GPS base and rover kit which is used to provid…" at bounding box center [240, 180] width 179 height 13
click at [330, 174] on p "Derek is seeking $50k in finance to purchase a Topcon hiper GPS base and rover …" at bounding box center [240, 180] width 179 height 13
click at [203, 177] on p "Derek is seeking $50k in finance to purchase a Topcon hiper GPS base and rover …" at bounding box center [240, 180] width 179 height 13
click at [279, 176] on p "Derek is seeking $50k in finance to purchase a Topcon hiper GPS base and rover …" at bounding box center [240, 180] width 179 height 13
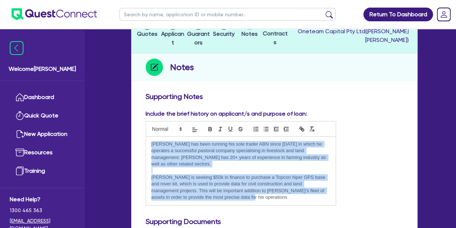
drag, startPoint x: 216, startPoint y: 193, endPoint x: 115, endPoint y: 127, distance: 120.6
copy div "Derek has been running his sole trader ABN since 2000 in which he operates a su…"
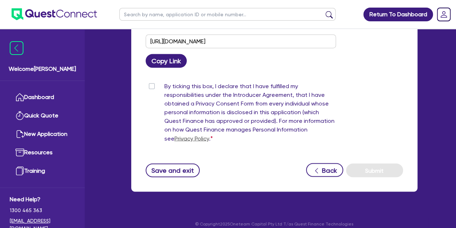
scroll to position [556, 0]
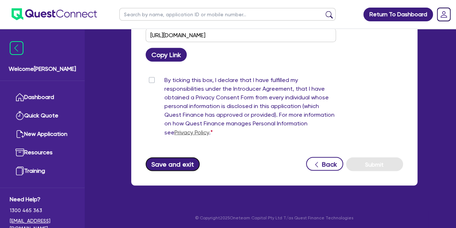
click at [167, 160] on button "Save and exit" at bounding box center [173, 164] width 54 height 14
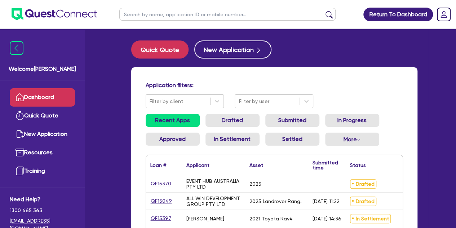
drag, startPoint x: 139, startPoint y: 25, endPoint x: 137, endPoint y: 10, distance: 14.9
click at [137, 10] on ul at bounding box center [227, 14] width 231 height 28
click at [137, 10] on input "text" at bounding box center [227, 14] width 216 height 13
click at [323, 11] on button "submit" at bounding box center [329, 16] width 12 height 10
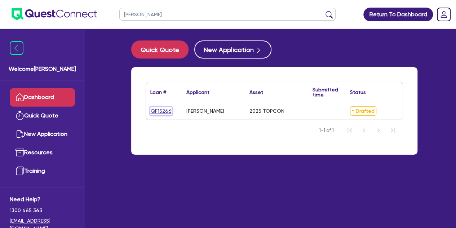
click at [162, 113] on link "QF15266" at bounding box center [161, 111] width 22 height 8
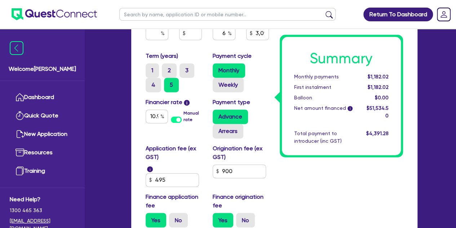
scroll to position [477, 0]
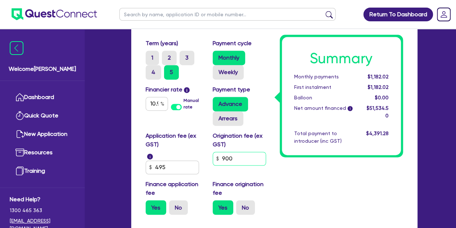
click at [240, 155] on input "900" at bounding box center [239, 158] width 53 height 14
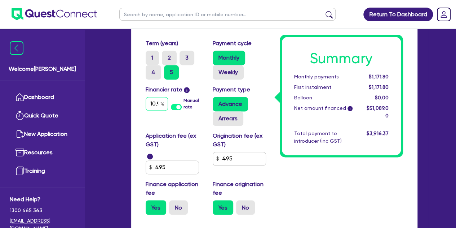
click at [160, 100] on input "10.94" at bounding box center [157, 104] width 22 height 14
click at [154, 101] on input "10.94" at bounding box center [157, 104] width 22 height 14
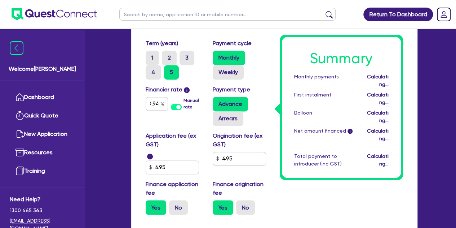
click at [141, 129] on div "Financier rate i 10.94 Manual rate Payment type Advance Arrears" at bounding box center [207, 108] width 134 height 46
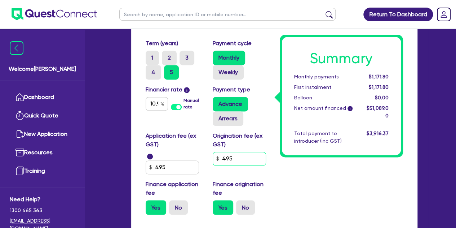
click at [235, 163] on input "495" at bounding box center [239, 158] width 53 height 14
click at [273, 167] on div "Origination fee (ex GST) 900" at bounding box center [240, 152] width 67 height 43
click at [245, 159] on input "900" at bounding box center [239, 158] width 53 height 14
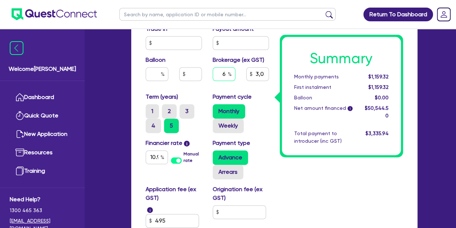
click at [226, 72] on input "6" at bounding box center [224, 74] width 23 height 14
click at [248, 90] on div "Purchase price 50,000 Cash deposit Trade in Payout amount Balloon Brokerage (ex…" at bounding box center [207, 43] width 134 height 99
click at [220, 78] on input "text" at bounding box center [224, 74] width 23 height 14
click at [211, 88] on div "Purchase price 50,000 Cash deposit Trade in Payout amount Balloon Brokerage (ex…" at bounding box center [207, 43] width 134 height 99
click at [227, 75] on input "6" at bounding box center [224, 74] width 23 height 14
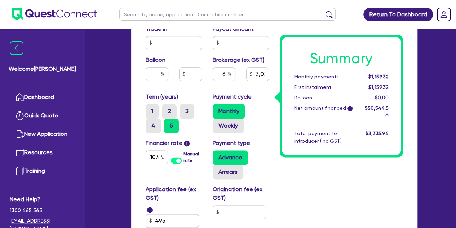
click at [260, 120] on div "Monthly Weekly" at bounding box center [241, 118] width 56 height 29
click at [226, 71] on input "6" at bounding box center [224, 74] width 23 height 14
click at [208, 81] on div "8" at bounding box center [224, 76] width 34 height 19
click at [225, 72] on input "8" at bounding box center [224, 74] width 23 height 14
click at [202, 85] on div "Balloon" at bounding box center [173, 71] width 67 height 31
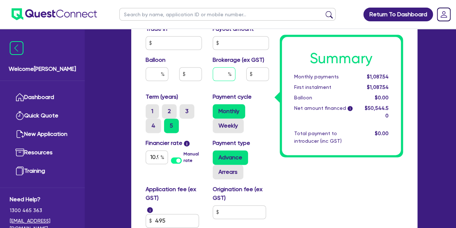
click at [216, 71] on input "text" at bounding box center [224, 74] width 23 height 14
click at [201, 92] on div "Term (years) 1 2 3 4 5" at bounding box center [173, 112] width 67 height 40
click at [224, 75] on input "8" at bounding box center [224, 74] width 23 height 14
click at [206, 87] on div "Purchase price 50,000 Cash deposit Trade in Payout amount Balloon Brokerage (ex…" at bounding box center [207, 43] width 134 height 99
click at [229, 213] on input "text" at bounding box center [239, 212] width 53 height 14
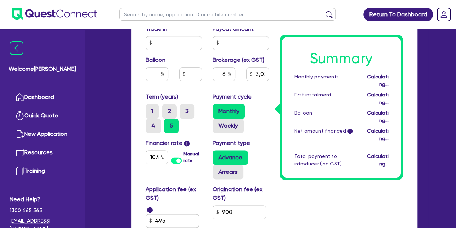
click at [293, 184] on div "Summary Monthly payments Calculating... First instalment Calculating... Balloon…" at bounding box center [341, 5] width 134 height 536
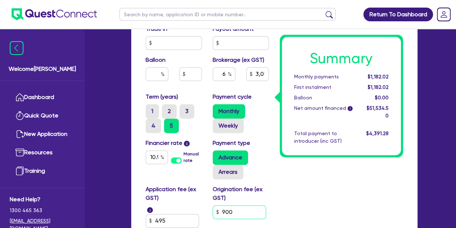
click at [233, 211] on input "900" at bounding box center [239, 212] width 53 height 14
click at [228, 72] on input "6" at bounding box center [224, 74] width 23 height 14
click at [228, 72] on input "text" at bounding box center [224, 74] width 23 height 14
click at [207, 90] on div "Purchase price 50,000 Cash deposit Trade in Payout amount Balloon Brokerage (ex…" at bounding box center [207, 43] width 134 height 99
click at [231, 211] on input "text" at bounding box center [239, 212] width 53 height 14
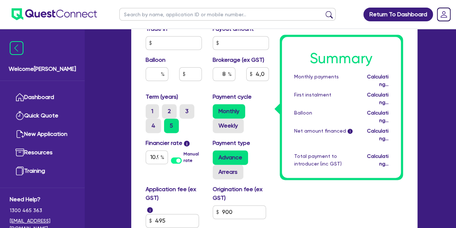
click at [288, 199] on div "Summary Monthly payments Calculating... First instalment Calculating... Balloon…" at bounding box center [341, 5] width 134 height 536
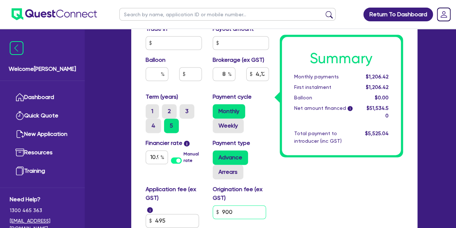
click at [243, 208] on input "900" at bounding box center [239, 212] width 53 height 14
click at [306, 184] on div "Summary Monthly payments $1,206.42 First instalment $1,206.42 Balloon $0.00 Net…" at bounding box center [341, 5] width 134 height 536
click at [226, 72] on input "8" at bounding box center [224, 74] width 23 height 14
click at [217, 85] on div at bounding box center [224, 76] width 34 height 19
click at [223, 78] on input "text" at bounding box center [224, 74] width 23 height 14
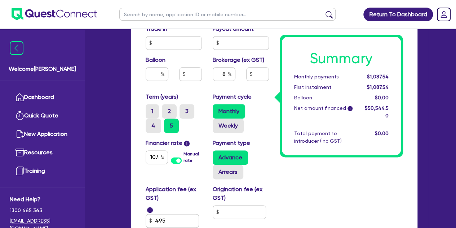
click at [202, 87] on div "Purchase price 50,000 Cash deposit Trade in Payout amount Balloon Brokerage (ex…" at bounding box center [207, 43] width 134 height 99
click at [154, 155] on input "10.94" at bounding box center [157, 157] width 22 height 14
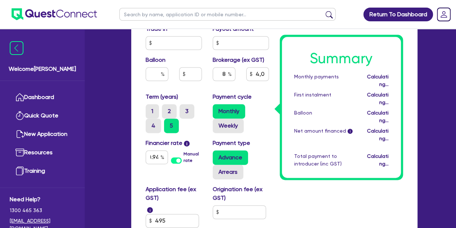
scroll to position [0, 0]
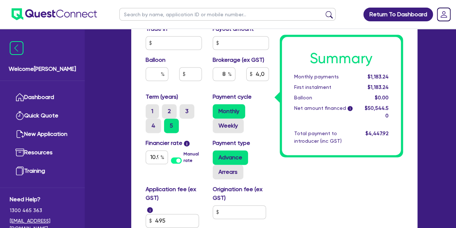
click at [293, 186] on div "Summary Monthly payments $1,183.24 First instalment $1,183.24 Balloon $0.00 Net…" at bounding box center [341, 5] width 134 height 536
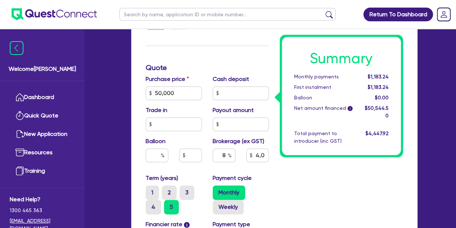
scroll to position [341, 0]
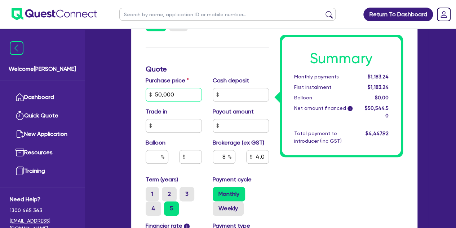
click at [175, 94] on input "50,000" at bounding box center [174, 95] width 56 height 14
click at [128, 101] on div "Quotes Applicant Guarantors Security Notes Contracts Loan # QF15266 Oneteam Cap…" at bounding box center [274, 62] width 297 height 677
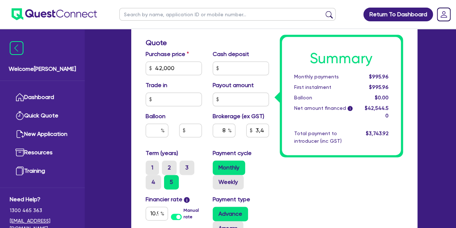
scroll to position [367, 0]
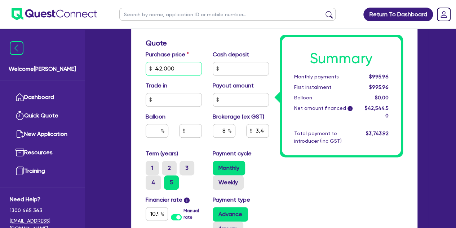
click at [179, 67] on input "42,000" at bounding box center [174, 69] width 56 height 14
click at [93, 89] on div "Welcome Luke Dashboard Quick Quote New Application Ref Company Ref Salesperson …" at bounding box center [228, 22] width 400 height 778
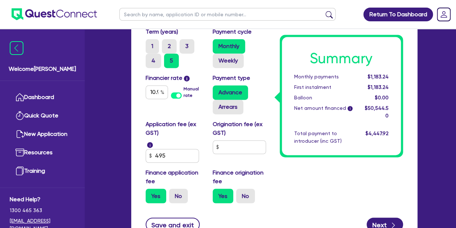
scroll to position [489, 0]
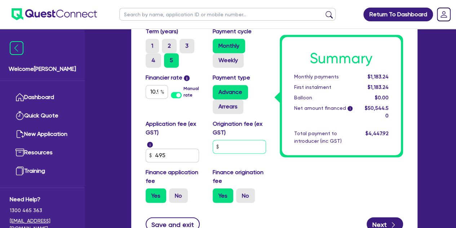
click at [222, 149] on input "text" at bounding box center [239, 147] width 53 height 14
click at [264, 171] on label "Finance origination fee" at bounding box center [241, 176] width 56 height 17
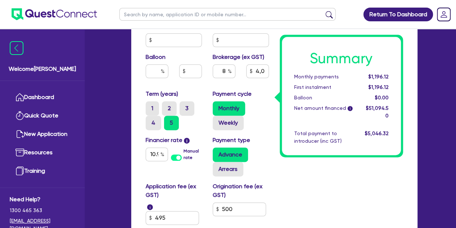
scroll to position [427, 0]
click at [226, 69] on input "8" at bounding box center [224, 72] width 23 height 14
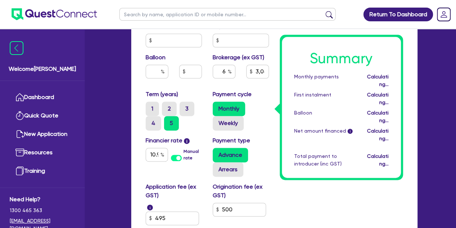
click at [204, 83] on div "Balloon" at bounding box center [173, 68] width 67 height 31
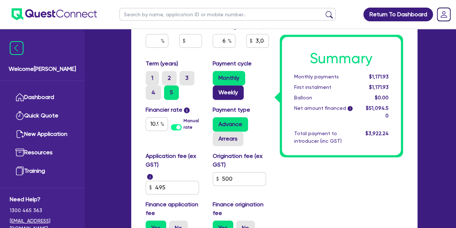
scroll to position [458, 0]
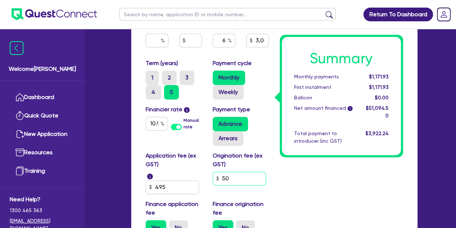
click at [241, 177] on input "50" at bounding box center [239, 178] width 53 height 14
click at [244, 177] on input "100" at bounding box center [239, 178] width 53 height 14
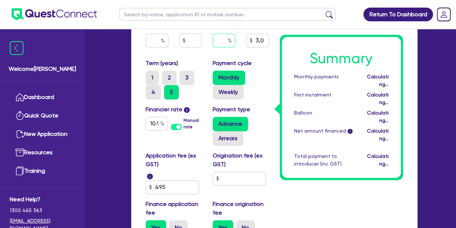
click at [227, 41] on input "text" at bounding box center [224, 41] width 23 height 14
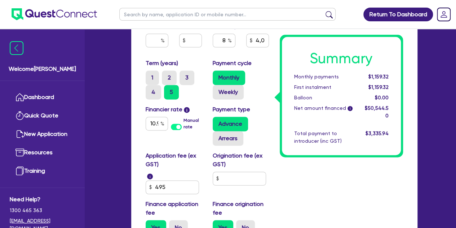
click at [262, 68] on div "Payment cycle Monthly Weekly" at bounding box center [240, 79] width 67 height 40
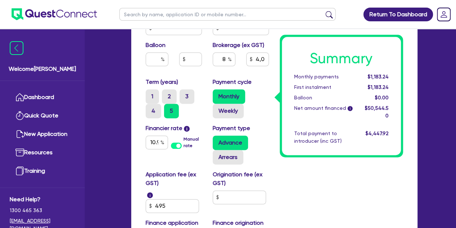
scroll to position [450, 0]
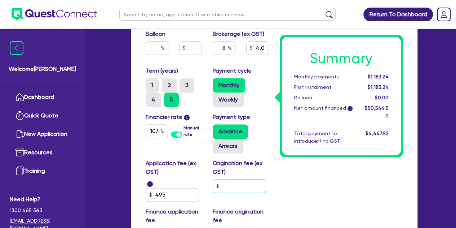
click at [243, 188] on input "text" at bounding box center [239, 186] width 53 height 14
click at [240, 186] on input "400" at bounding box center [239, 186] width 53 height 14
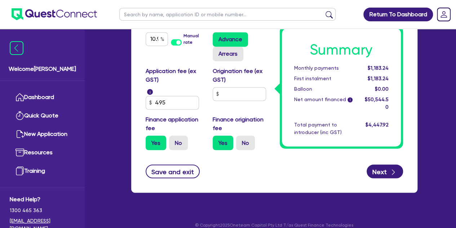
scroll to position [550, 0]
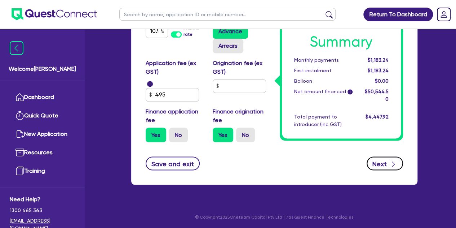
click at [385, 164] on button "Next" at bounding box center [385, 163] width 36 height 14
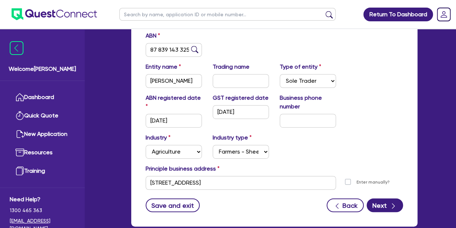
scroll to position [172, 0]
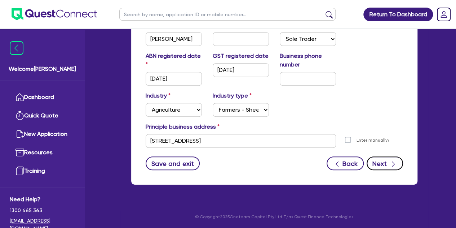
click at [374, 159] on button "Next" at bounding box center [385, 163] width 36 height 14
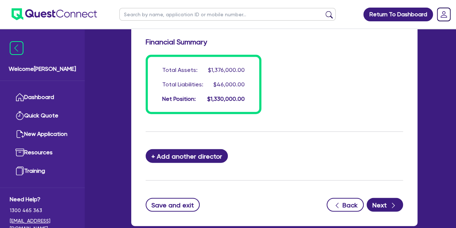
scroll to position [790, 0]
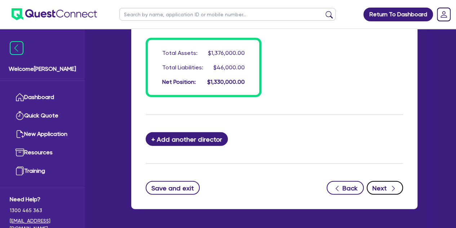
click at [385, 184] on button "Next" at bounding box center [385, 188] width 36 height 14
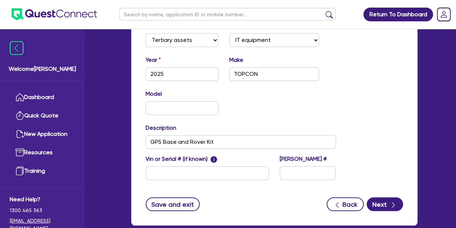
scroll to position [285, 0]
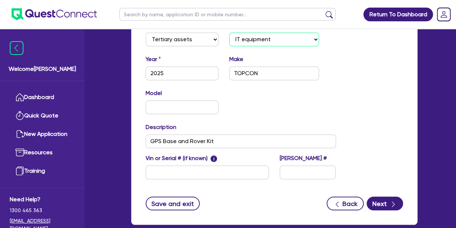
click at [268, 44] on select "Select Beauty equipment IT equipment IT software Watercraft Other" at bounding box center [274, 39] width 90 height 14
click at [229, 32] on select "Select Beauty equipment IT equipment IT software Watercraft Other" at bounding box center [274, 39] width 90 height 14
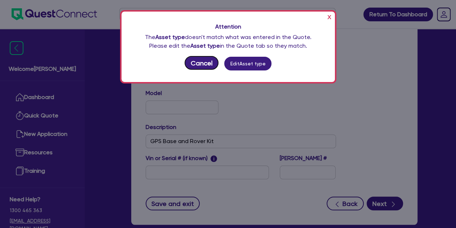
click at [200, 63] on button "Cancel" at bounding box center [202, 63] width 34 height 14
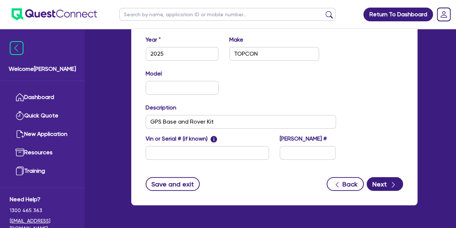
scroll to position [325, 0]
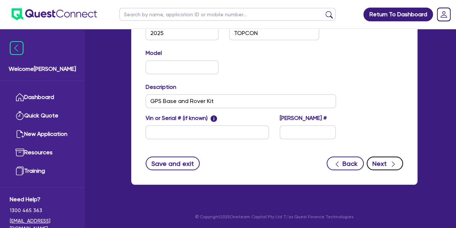
click at [393, 160] on icon "button" at bounding box center [393, 163] width 7 height 7
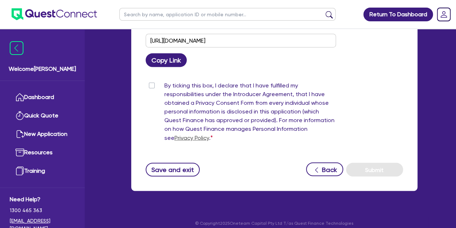
scroll to position [556, 0]
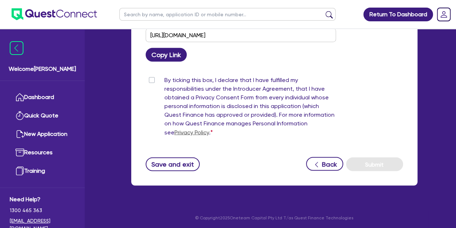
click at [164, 80] on label "By ticking this box, I declare that I have fulfilled my responsibilities under …" at bounding box center [250, 107] width 172 height 63
click at [151, 80] on input "By ticking this box, I declare that I have fulfilled my responsibilities under …" at bounding box center [149, 79] width 6 height 7
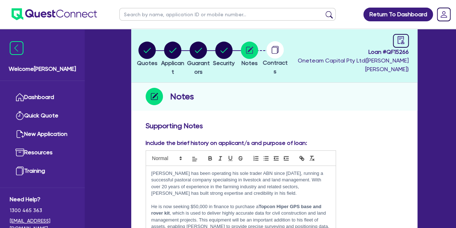
scroll to position [0, 0]
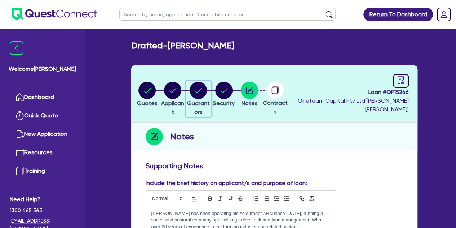
click at [207, 89] on circle "button" at bounding box center [198, 89] width 17 height 17
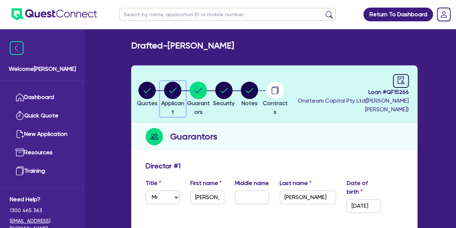
click at [175, 89] on circle "button" at bounding box center [172, 89] width 17 height 17
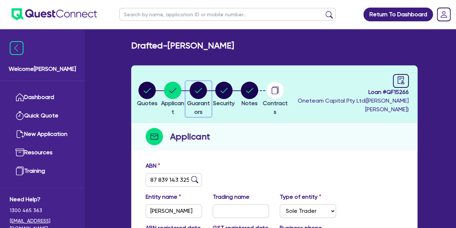
click at [207, 86] on circle "button" at bounding box center [198, 89] width 17 height 17
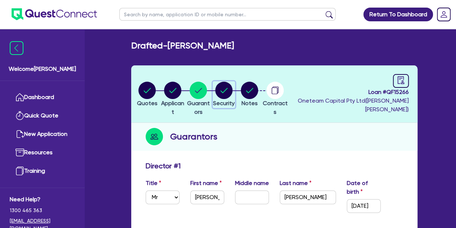
click at [233, 90] on circle "button" at bounding box center [223, 89] width 17 height 17
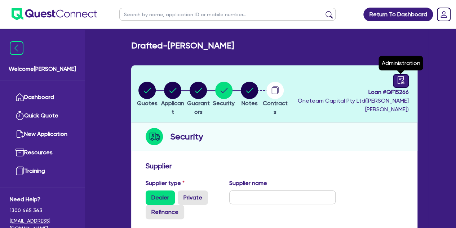
click at [397, 74] on div at bounding box center [401, 81] width 16 height 14
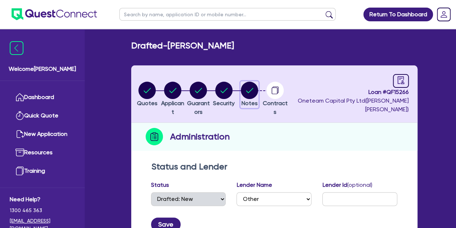
click at [258, 92] on circle "button" at bounding box center [249, 89] width 17 height 17
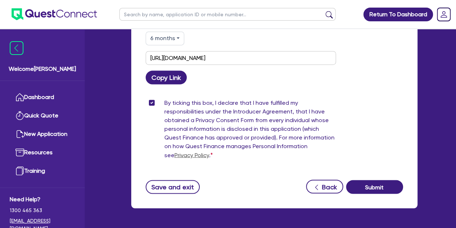
scroll to position [534, 0]
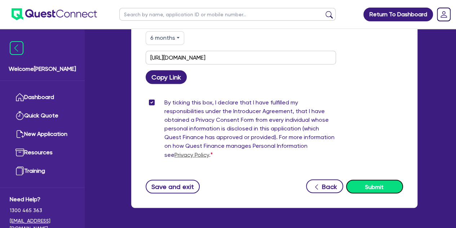
click at [367, 182] on button "Submit" at bounding box center [374, 186] width 57 height 14
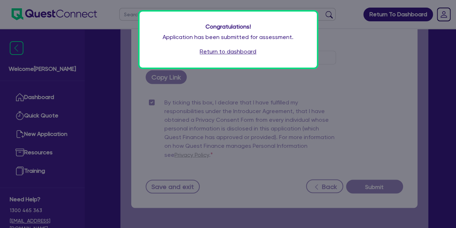
click at [217, 54] on link "Return to dashboard" at bounding box center [228, 51] width 57 height 9
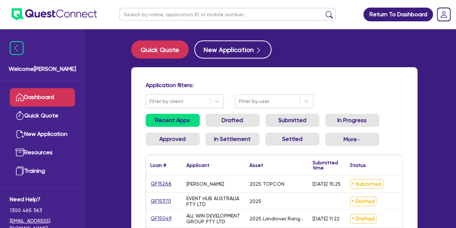
click at [163, 184] on link "QF15266" at bounding box center [161, 183] width 22 height 8
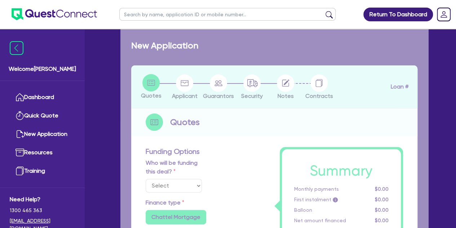
select select "Other"
select select "TERTIARY_ASSETS"
type input "2025"
radio input "true"
type input "50,000"
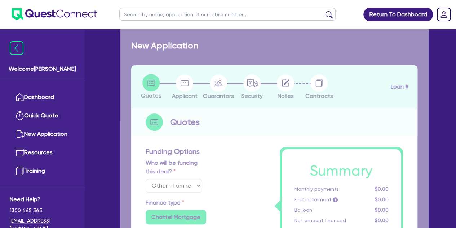
type input "8"
type input "4,043.56"
type input "10.94"
type input "495"
radio input "true"
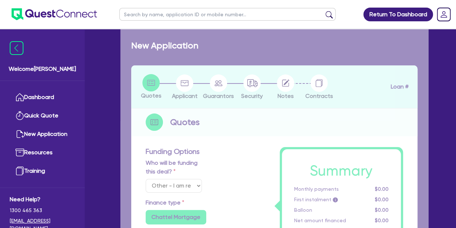
radio input "true"
select select "IT_EQUIPMENT"
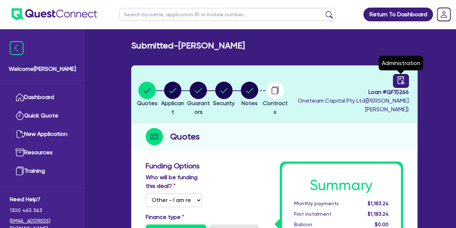
click at [401, 77] on icon "audit" at bounding box center [401, 80] width 8 height 8
select select "SUBMITTED_NEW"
select select "Other"
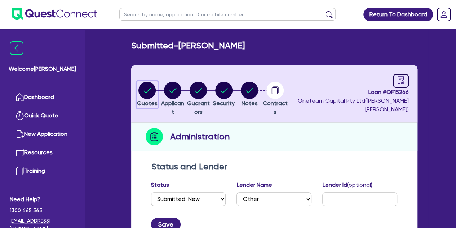
click at [149, 87] on circle "button" at bounding box center [146, 89] width 17 height 17
select select "Other"
select select "TERTIARY_ASSETS"
select select "IT_EQUIPMENT"
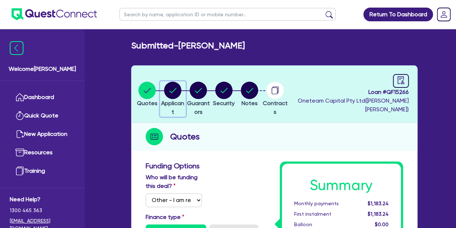
click at [174, 87] on circle "button" at bounding box center [172, 89] width 17 height 17
select select "SOLE_TRADER"
select select "AGRICULTURE"
select select "FARMERS"
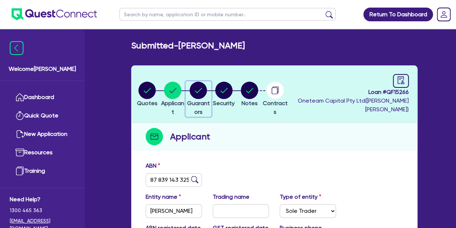
click at [202, 85] on icon "button" at bounding box center [198, 89] width 17 height 17
select select "MR"
select select "NSW"
select select "MARRIED"
select select "PROPERTY"
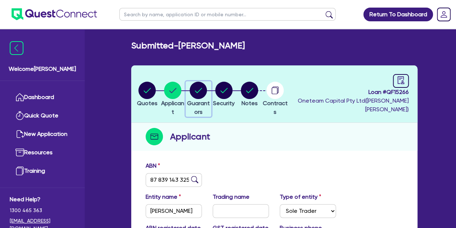
select select "CASH"
select select "VEHICLE"
select select "HOUSEHOLD_PERSONAL"
select select "VEHICLE"
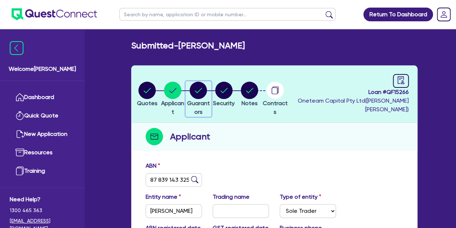
select select "VEHICLE"
select select "VEHICLE_LOAN"
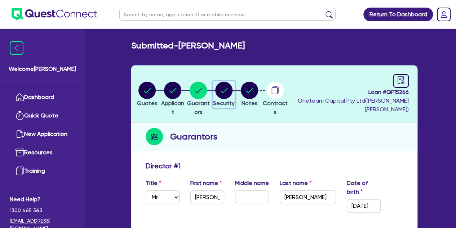
click at [233, 84] on icon "button" at bounding box center [223, 89] width 17 height 17
select select "TERTIARY_ASSETS"
select select "IT_EQUIPMENT"
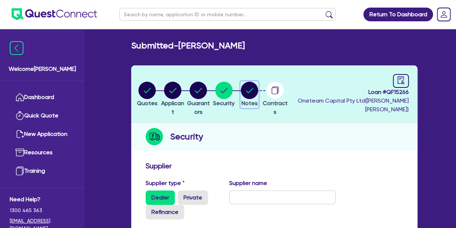
click at [258, 95] on circle "button" at bounding box center [249, 89] width 17 height 17
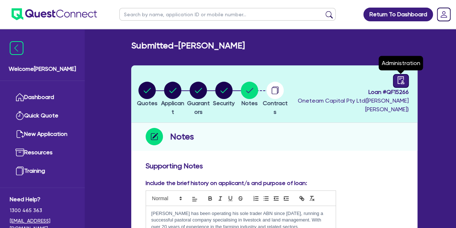
click at [399, 83] on icon "audit" at bounding box center [401, 80] width 8 height 8
select select "SUBMITTED_NEW"
select select "Other"
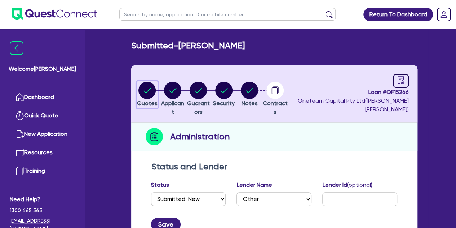
click at [152, 86] on circle "button" at bounding box center [146, 89] width 17 height 17
select select "Other"
select select "TERTIARY_ASSETS"
select select "IT_EQUIPMENT"
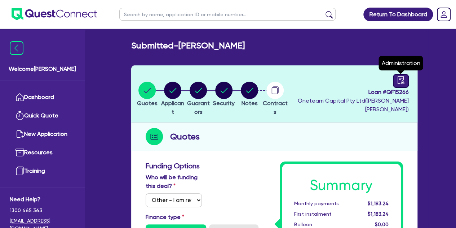
click at [401, 75] on div at bounding box center [401, 81] width 16 height 14
select select "SUBMITTED_NEW"
select select "Other"
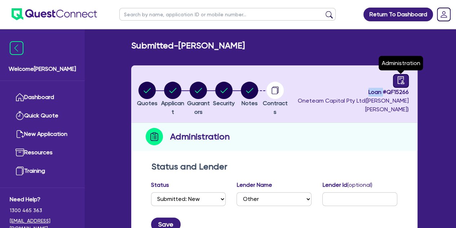
click at [401, 75] on div at bounding box center [401, 81] width 16 height 14
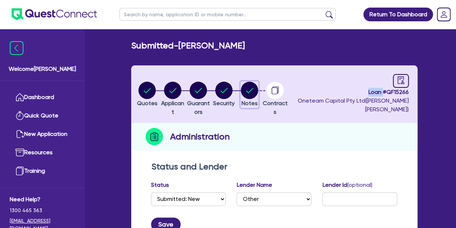
click at [258, 88] on circle "button" at bounding box center [249, 89] width 17 height 17
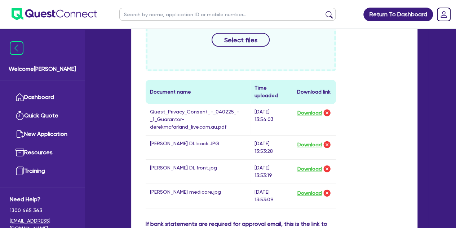
scroll to position [330, 0]
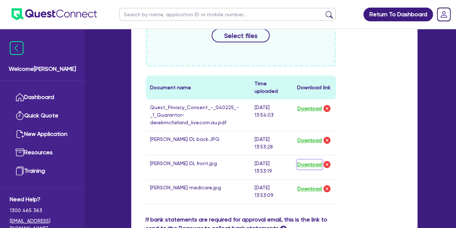
click at [309, 162] on button "Download" at bounding box center [309, 163] width 25 height 9
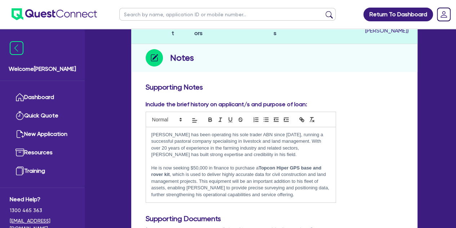
scroll to position [0, 0]
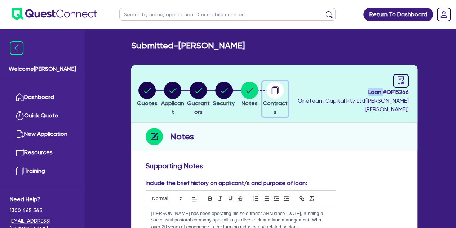
click at [284, 88] on circle "button" at bounding box center [274, 89] width 17 height 17
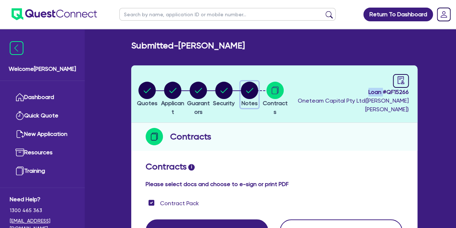
click at [258, 88] on circle "button" at bounding box center [249, 89] width 17 height 17
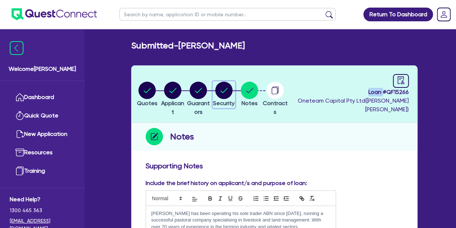
click at [233, 90] on circle "button" at bounding box center [223, 89] width 17 height 17
select select "TERTIARY_ASSETS"
select select "IT_EQUIPMENT"
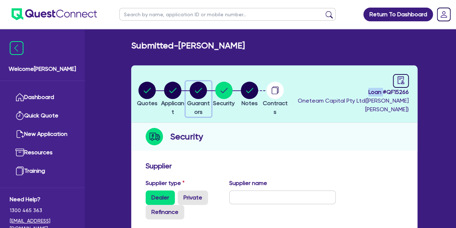
click at [202, 87] on icon "button" at bounding box center [198, 89] width 17 height 17
select select "MR"
select select "NSW"
select select "MARRIED"
select select "PROPERTY"
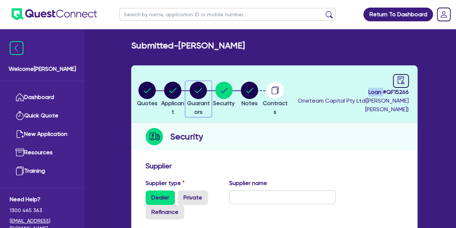
select select "CASH"
select select "VEHICLE"
select select "HOUSEHOLD_PERSONAL"
select select "VEHICLE"
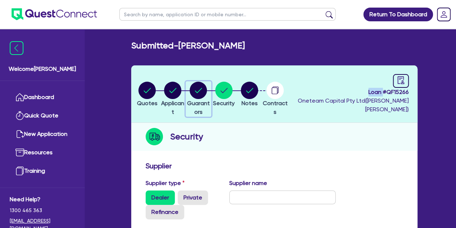
select select "VEHICLE"
select select "VEHICLE_LOAN"
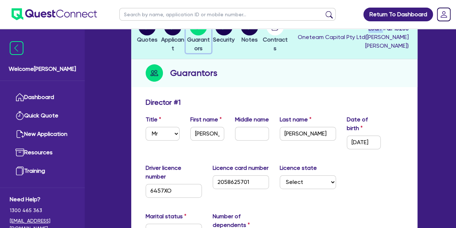
scroll to position [65, 0]
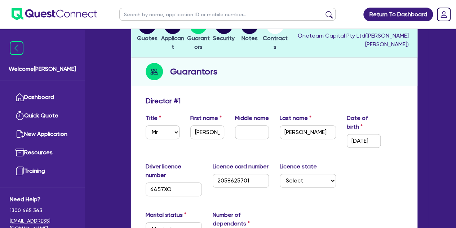
click at [263, 59] on div "Guarantors" at bounding box center [274, 72] width 286 height 28
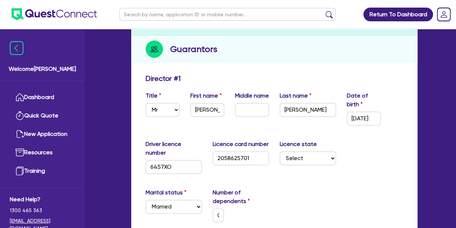
scroll to position [102, 0]
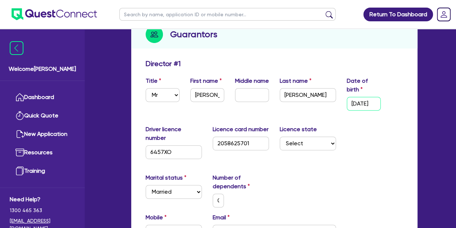
click at [359, 98] on input "12/01/1961" at bounding box center [364, 104] width 34 height 14
click at [371, 138] on div "Driver licence number 6457XO Licence card number 2058625701 Licence state Selec…" at bounding box center [274, 145] width 268 height 40
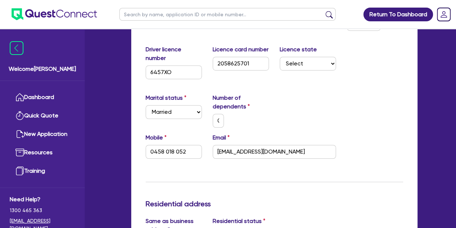
scroll to position [182, 0]
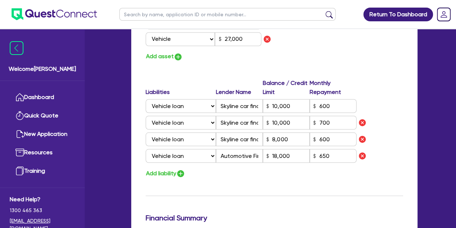
scroll to position [601, 0]
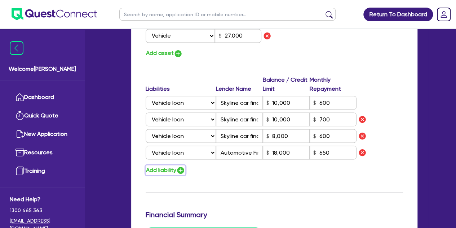
click at [171, 173] on button "Add liability" at bounding box center [166, 170] width 40 height 10
type input "0"
type input "0458 018 052"
type input "1,200,000"
type input "50,000"
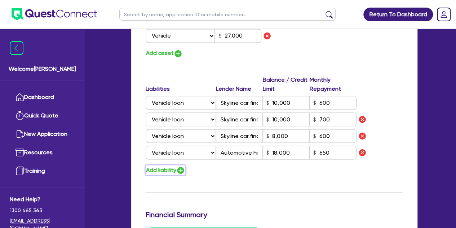
type input "28,000"
type input "25,000"
type input "20,000"
type input "26,000"
type input "27,000"
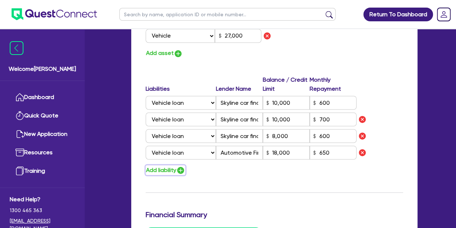
type input "10,000"
type input "8,000"
type input "18,000"
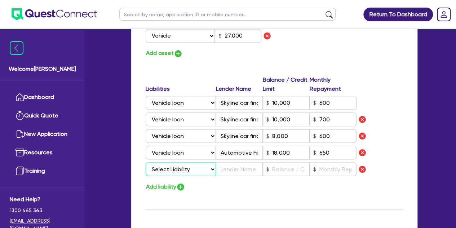
click at [173, 165] on select "Select Liability Credit card Mortgage Investment property loan Vehicle loan Tru…" at bounding box center [181, 169] width 70 height 14
select select "CREDIT_CARD"
click at [146, 162] on select "Select Liability Credit card Mortgage Investment property loan Vehicle loan Tru…" at bounding box center [181, 169] width 70 height 14
type input "0"
type input "0458 018 052"
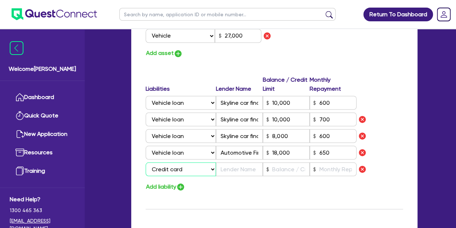
type input "1,200,000"
type input "50,000"
type input "28,000"
type input "25,000"
type input "20,000"
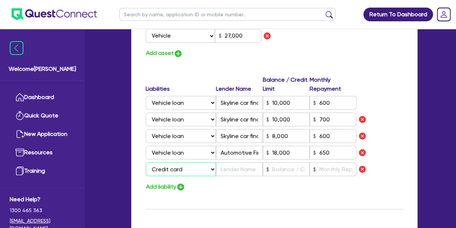
type input "26,000"
type input "27,000"
type input "10,000"
type input "8,000"
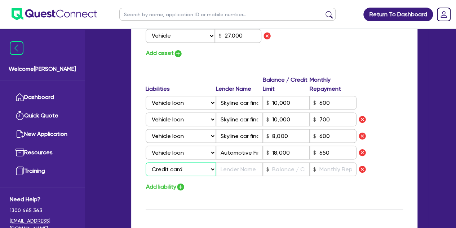
type input "18,000"
click at [227, 170] on input "text" at bounding box center [239, 169] width 47 height 14
type input "0"
type input "0458 018 052"
type input "1,200,000"
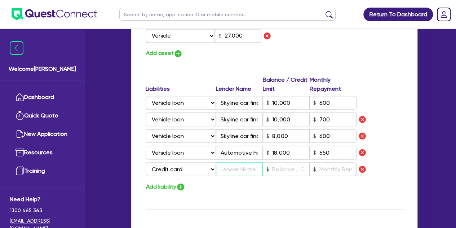
type input "50,000"
type input "28,000"
type input "25,000"
type input "20,000"
type input "26,000"
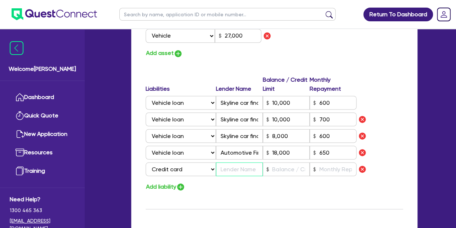
type input "27,000"
type input "10,000"
type input "8,000"
type input "18,000"
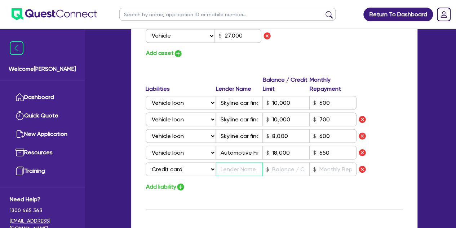
type input "C"
type input "0"
type input "0458 018 052"
type input "1,200,000"
type input "50,000"
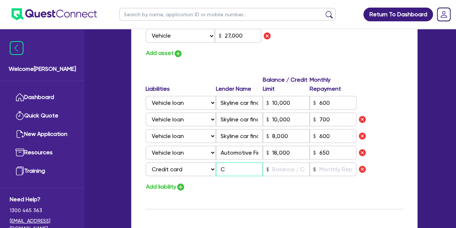
type input "28,000"
type input "25,000"
type input "20,000"
type input "26,000"
type input "27,000"
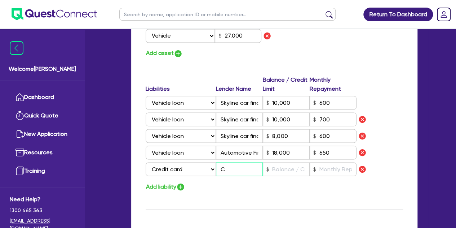
type input "10,000"
type input "8,000"
type input "18,000"
type input "CB"
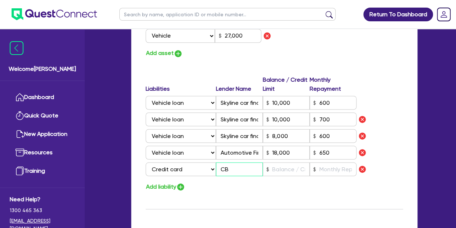
type input "0"
type input "0458 018 052"
type input "1,200,000"
type input "50,000"
type input "28,000"
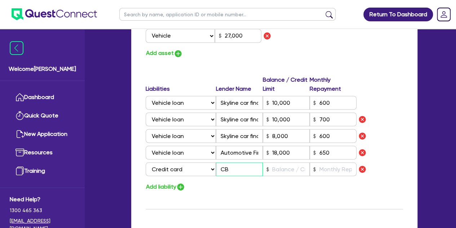
type input "25,000"
type input "20,000"
type input "26,000"
type input "27,000"
type input "10,000"
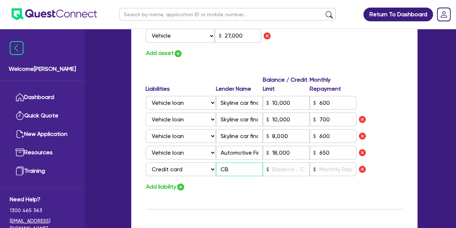
type input "10,000"
type input "8,000"
type input "18,000"
type input "CBA"
click at [274, 168] on input "text" at bounding box center [286, 169] width 47 height 14
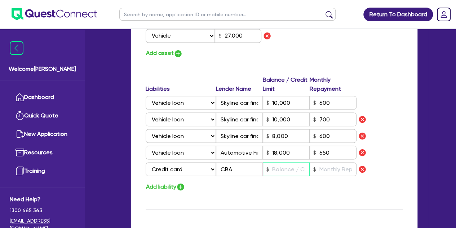
type input "0"
type input "0458 018 052"
type input "1,200,000"
type input "50,000"
type input "28,000"
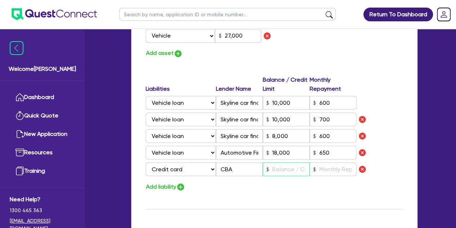
type input "25,000"
type input "20,000"
type input "26,000"
type input "27,000"
type input "10,000"
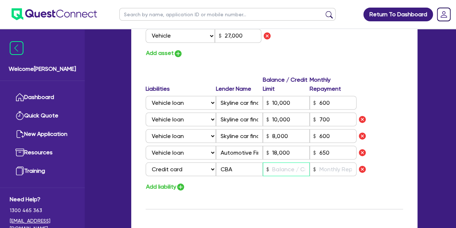
type input "10,000"
type input "8,000"
type input "18,000"
type input "4"
type input "0"
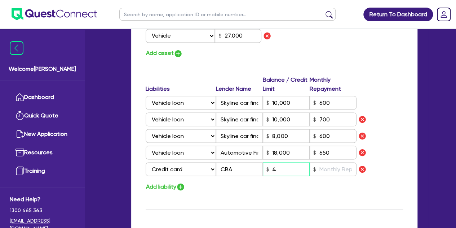
type input "0458 018 052"
type input "1,200,000"
type input "50,000"
type input "28,000"
type input "25,000"
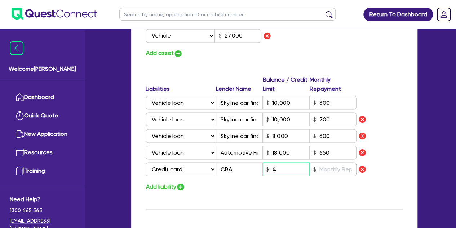
type input "20,000"
type input "26,000"
type input "27,000"
type input "10,000"
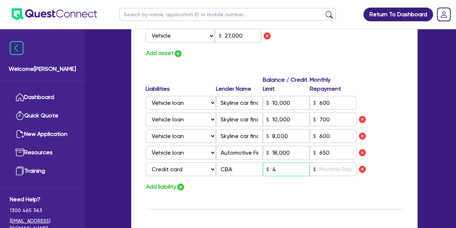
type input "8,000"
type input "18,000"
type input "40"
type input "0"
type input "0458 018 052"
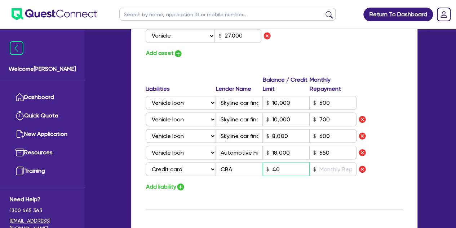
type input "1,200,000"
type input "50,000"
type input "28,000"
type input "25,000"
type input "20,000"
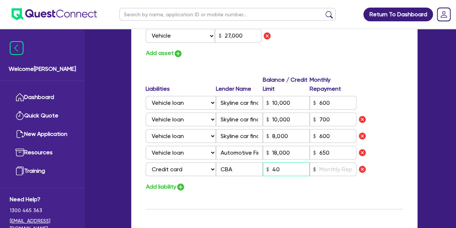
type input "26,000"
type input "27,000"
type input "10,000"
type input "8,000"
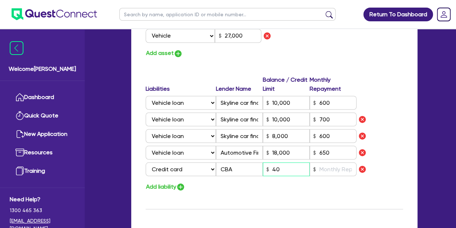
type input "18,000"
type input "400"
type input "0"
type input "0458 018 052"
type input "1,200,000"
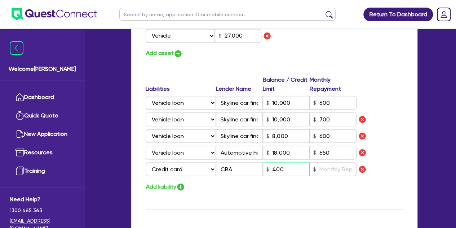
type input "50,000"
type input "28,000"
type input "25,000"
type input "20,000"
type input "26,000"
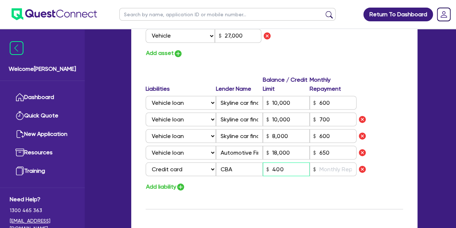
type input "27,000"
type input "10,000"
type input "8,000"
type input "18,000"
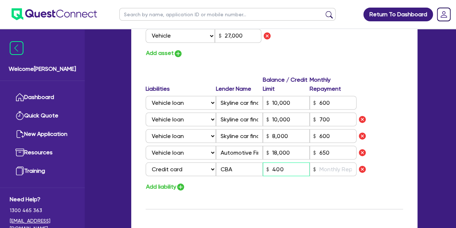
type input "4,000"
type input "0"
type input "0458 018 052"
type input "1,200,000"
type input "50,000"
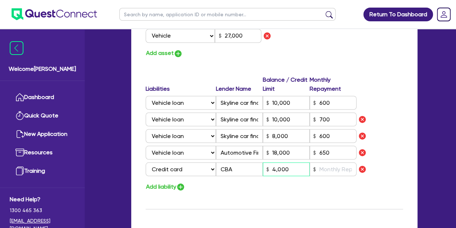
type input "28,000"
type input "25,000"
type input "20,000"
type input "26,000"
type input "27,000"
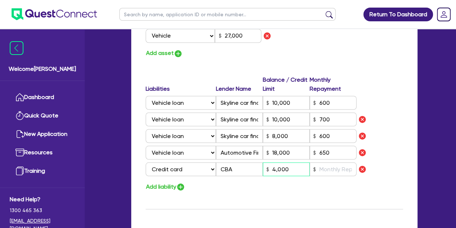
type input "10,000"
type input "8,000"
type input "18,000"
type input "40,000"
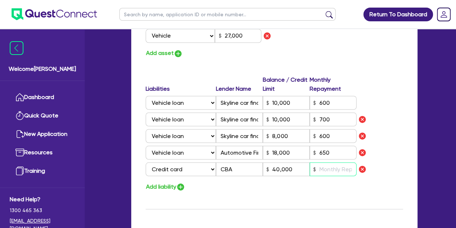
click at [320, 174] on input "text" at bounding box center [333, 169] width 47 height 14
type input "0"
type input "0458 018 052"
click at [312, 176] on div "Liabilities Lender Name Balance / Credit Limit Monthly Repayment Select Liabili…" at bounding box center [274, 126] width 268 height 103
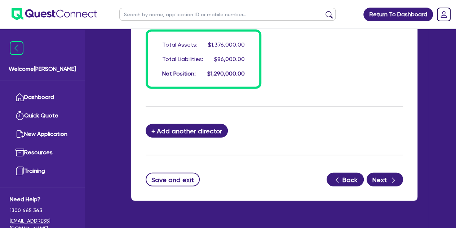
scroll to position [816, 0]
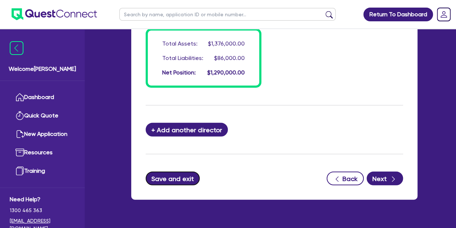
click at [182, 181] on button "Save and exit" at bounding box center [173, 178] width 54 height 14
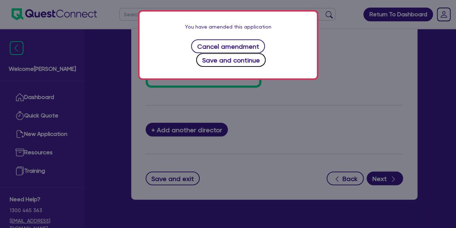
click at [264, 53] on button "Save and continue" at bounding box center [231, 60] width 70 height 14
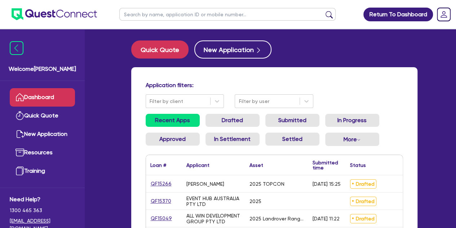
click at [164, 179] on div "QF15266" at bounding box center [164, 183] width 36 height 17
click at [162, 187] on link "QF15266" at bounding box center [161, 183] width 22 height 8
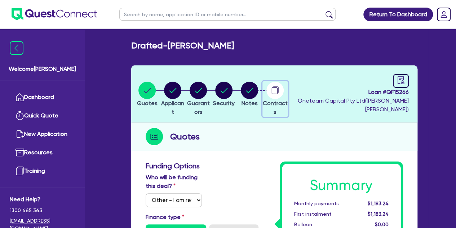
click at [284, 89] on circle "button" at bounding box center [274, 89] width 17 height 17
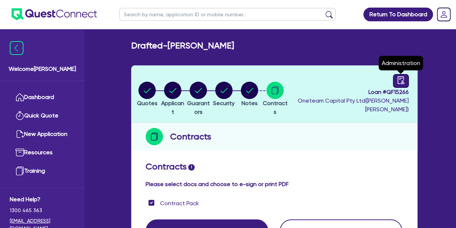
click at [398, 84] on icon "audit" at bounding box center [401, 80] width 8 height 8
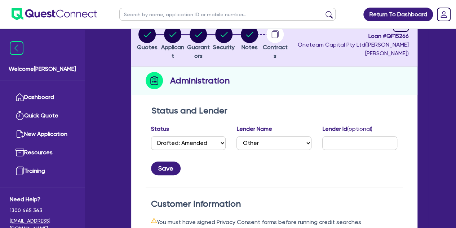
scroll to position [3, 0]
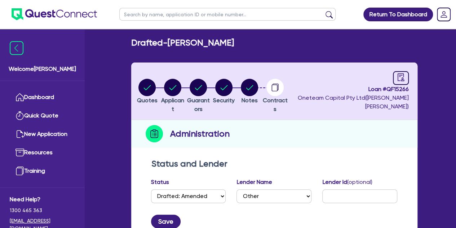
click at [262, 87] on li "Notes" at bounding box center [250, 90] width 26 height 25
click at [258, 89] on circle "button" at bounding box center [249, 87] width 17 height 17
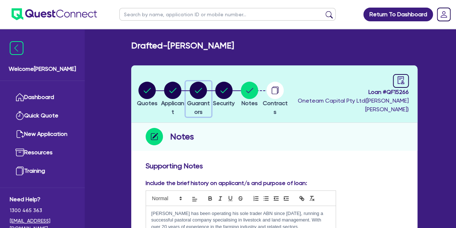
click at [202, 88] on icon "button" at bounding box center [198, 90] width 7 height 5
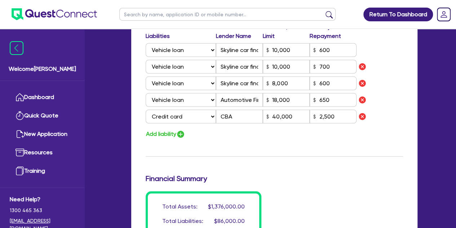
scroll to position [654, 0]
click at [169, 129] on button "Add liability" at bounding box center [166, 133] width 40 height 10
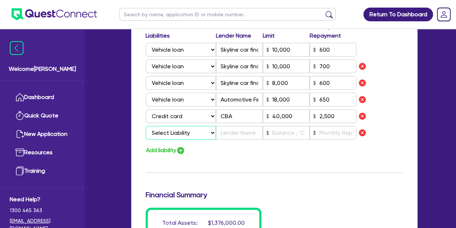
click at [176, 131] on select "Select Liability Credit card Mortgage Investment property loan Vehicle loan Tru…" at bounding box center [181, 132] width 70 height 14
click at [364, 134] on img "button" at bounding box center [362, 132] width 9 height 9
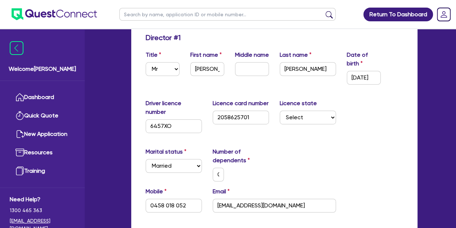
scroll to position [0, 0]
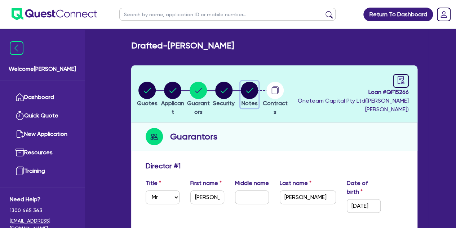
click at [258, 90] on circle "button" at bounding box center [249, 89] width 17 height 17
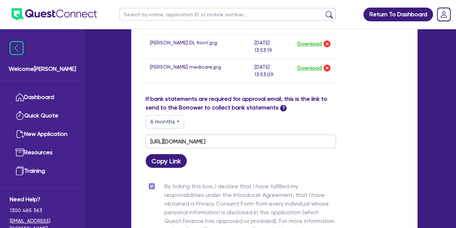
scroll to position [556, 0]
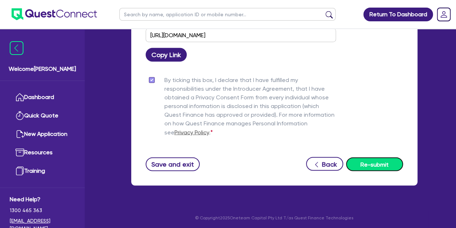
click at [381, 164] on button "Re-submit" at bounding box center [374, 164] width 57 height 14
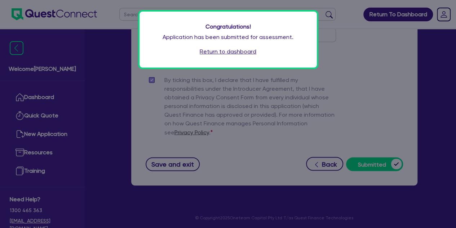
click at [237, 53] on link "Return to dashboard" at bounding box center [228, 51] width 57 height 9
